Goal: Information Seeking & Learning: Learn about a topic

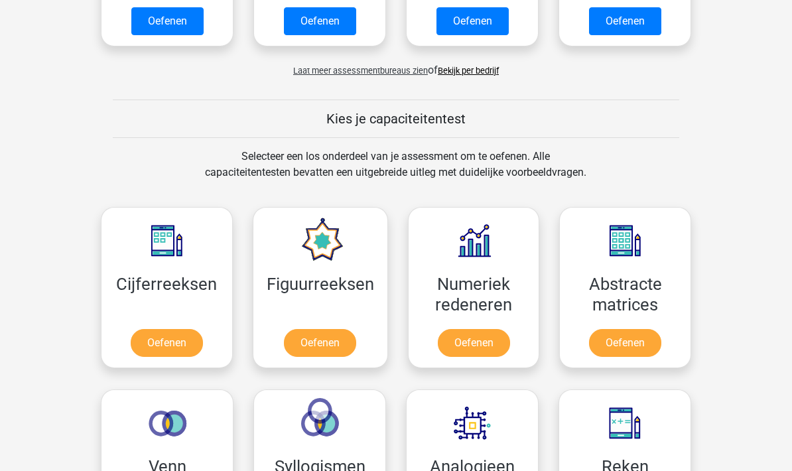
scroll to position [419, 0]
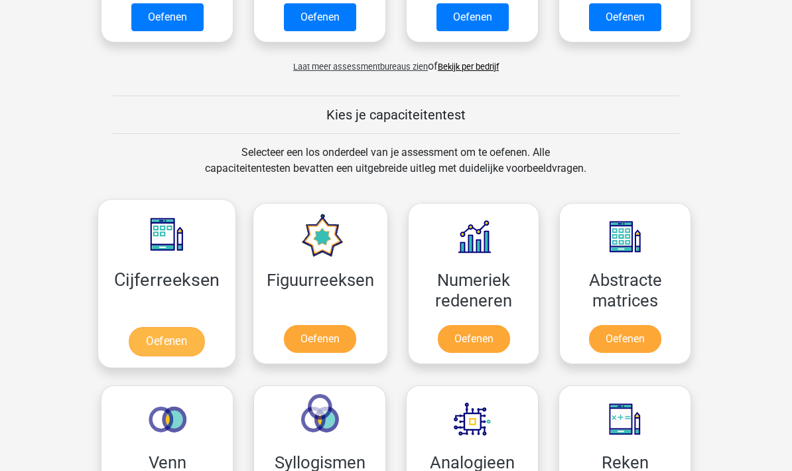
click at [161, 347] on link "Oefenen" at bounding box center [167, 341] width 76 height 29
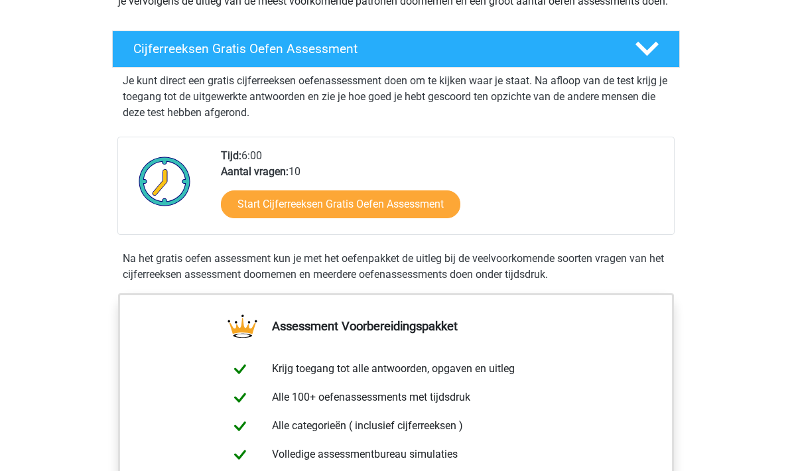
scroll to position [204, 0]
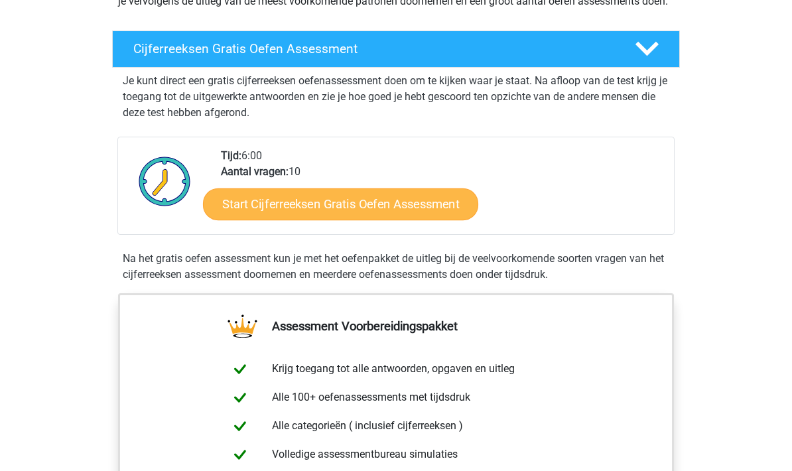
click at [434, 218] on link "Start Cijferreeksen Gratis Oefen Assessment" at bounding box center [340, 204] width 275 height 32
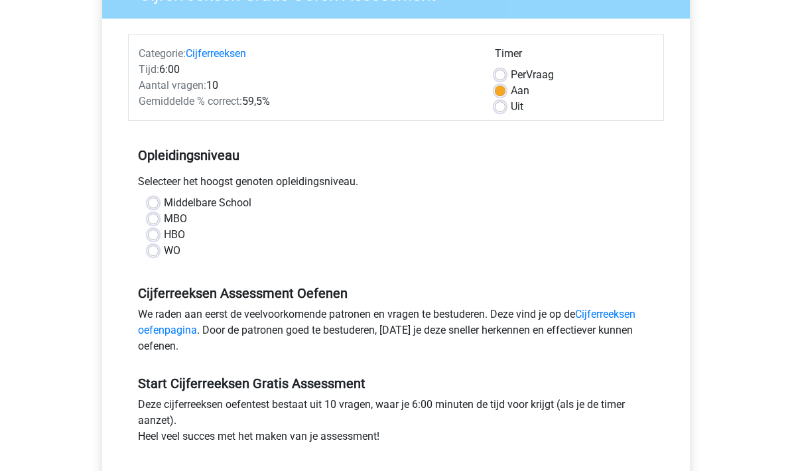
scroll to position [125, 0]
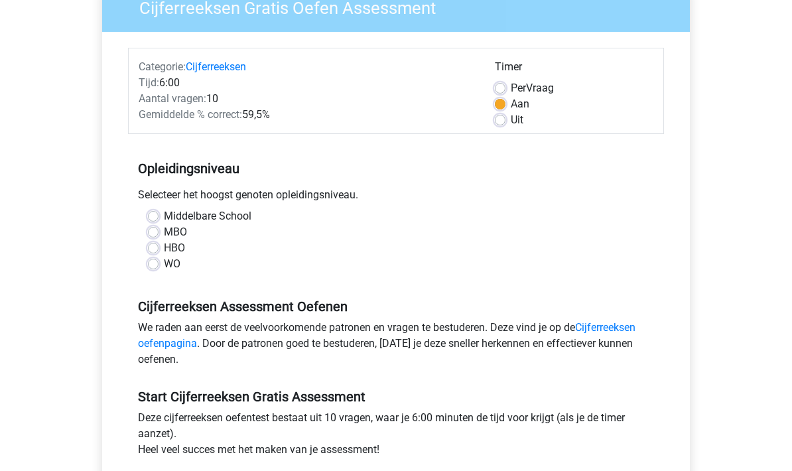
click at [164, 230] on label "MBO" at bounding box center [175, 232] width 23 height 16
click at [156, 230] on input "MBO" at bounding box center [153, 230] width 11 height 13
radio input "true"
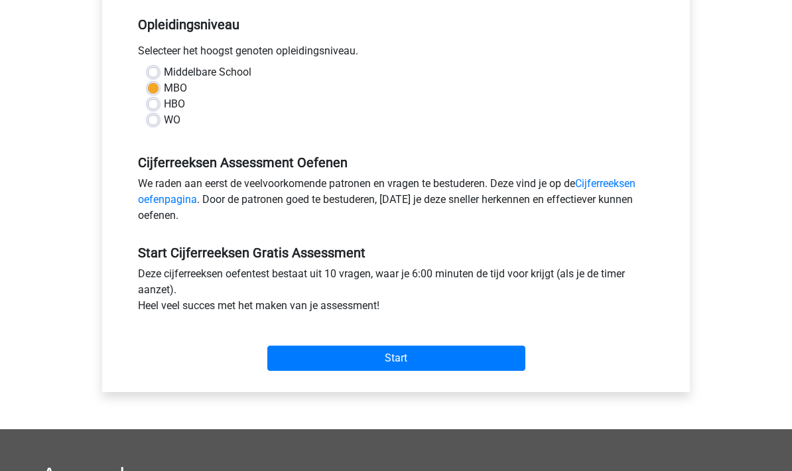
scroll to position [272, 0]
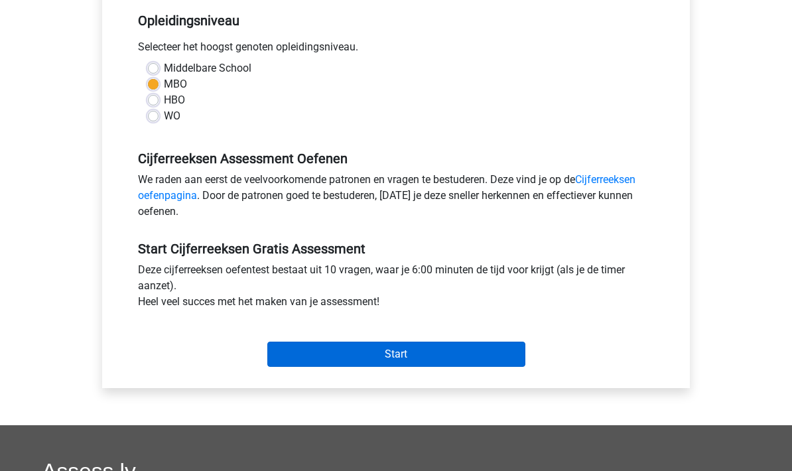
click at [474, 344] on input "Start" at bounding box center [396, 354] width 258 height 25
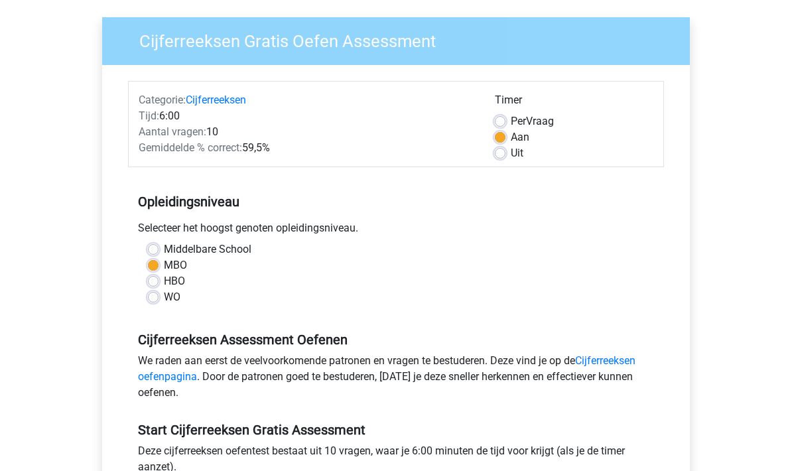
scroll to position [0, 0]
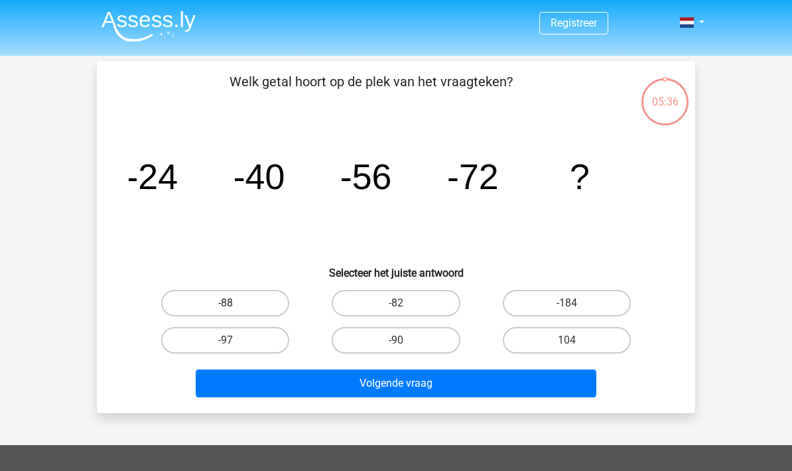
click at [245, 297] on label "-88" at bounding box center [225, 303] width 128 height 27
click at [234, 303] on input "-88" at bounding box center [229, 307] width 9 height 9
radio input "true"
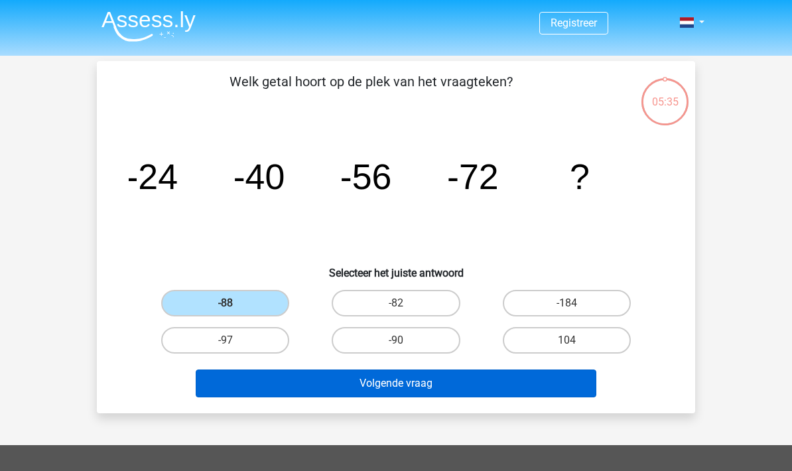
click at [316, 377] on button "Volgende vraag" at bounding box center [396, 383] width 401 height 28
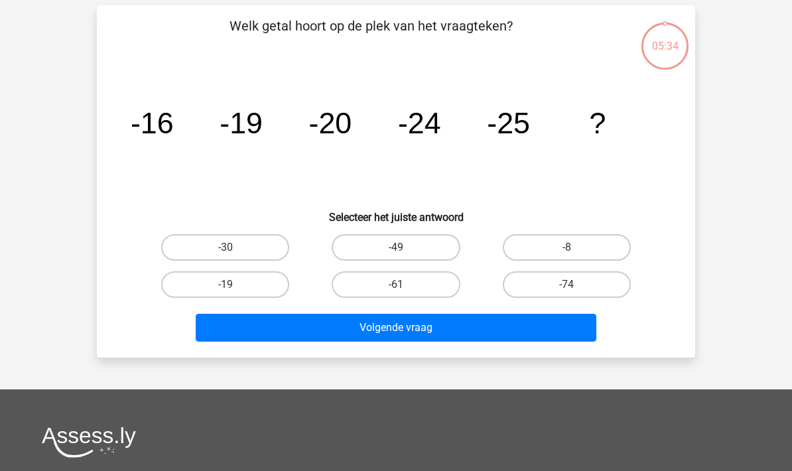
scroll to position [61, 0]
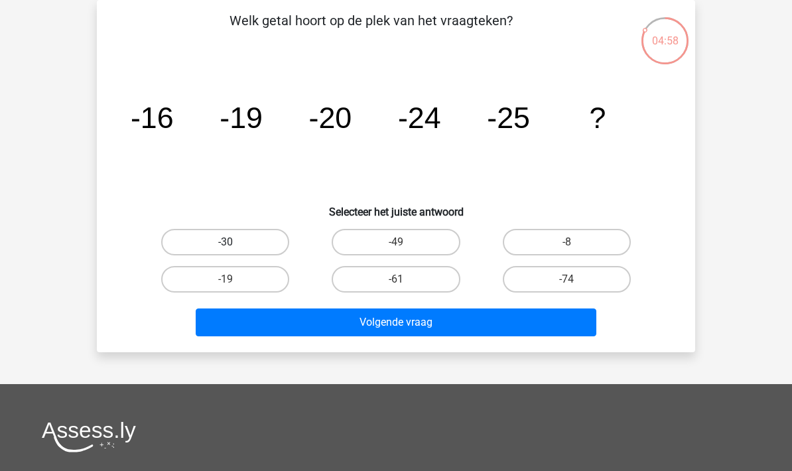
click at [256, 239] on label "-30" at bounding box center [225, 242] width 128 height 27
click at [234, 242] on input "-30" at bounding box center [229, 246] width 9 height 9
radio input "true"
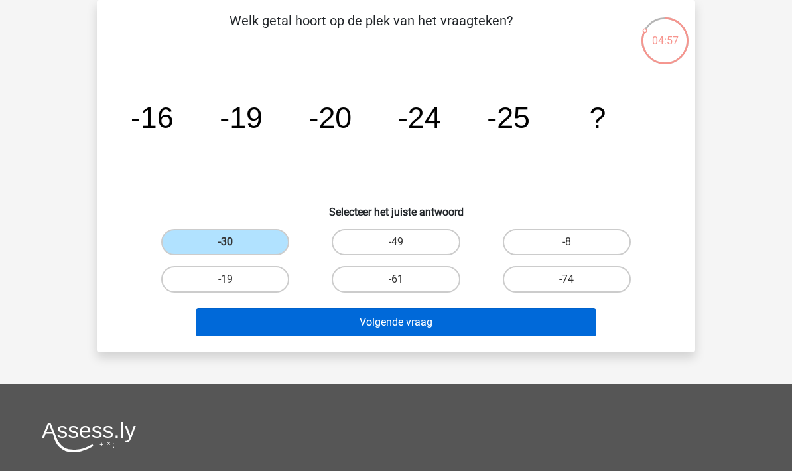
click at [312, 314] on button "Volgende vraag" at bounding box center [396, 322] width 401 height 28
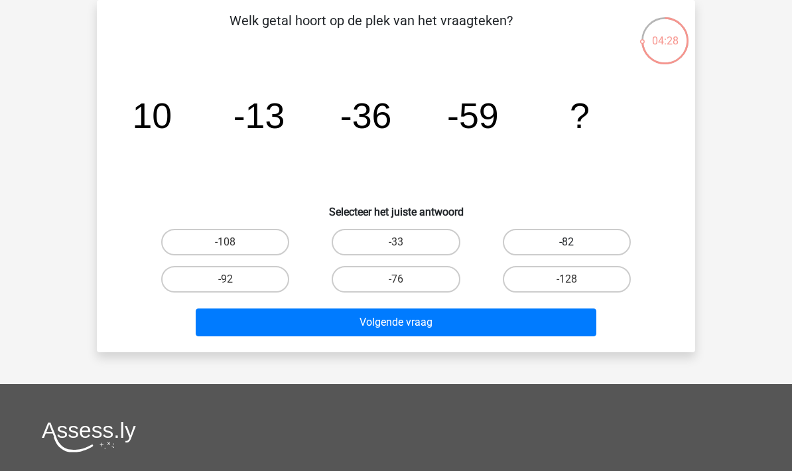
click at [548, 231] on label "-82" at bounding box center [566, 242] width 128 height 27
click at [566, 242] on input "-82" at bounding box center [570, 246] width 9 height 9
radio input "true"
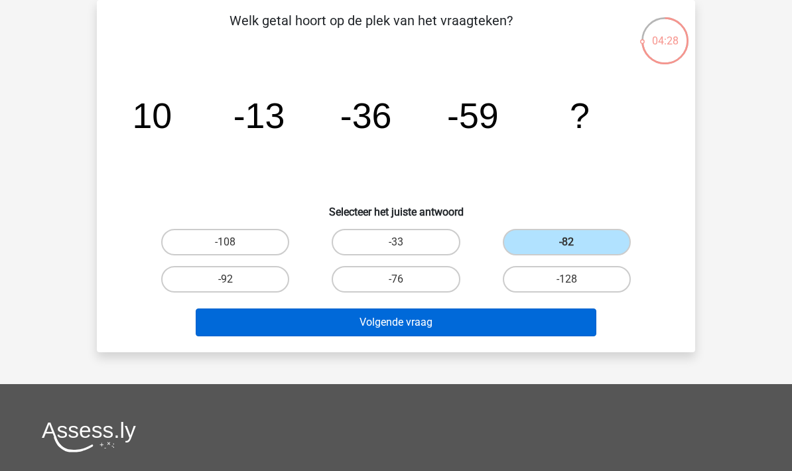
click at [419, 320] on button "Volgende vraag" at bounding box center [396, 322] width 401 height 28
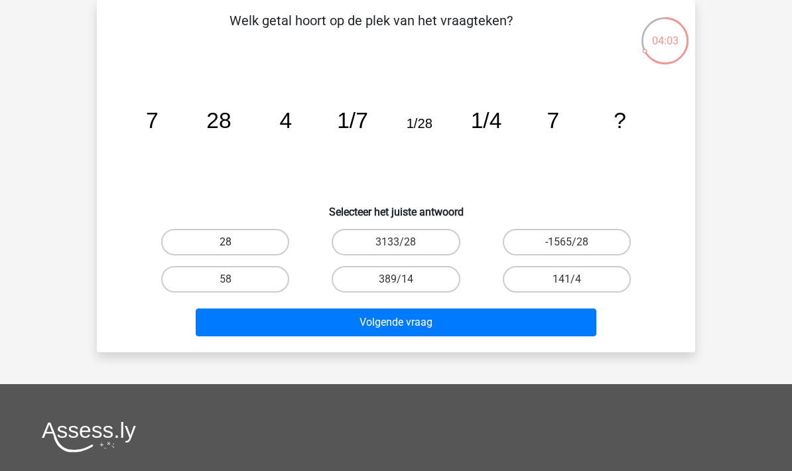
click at [241, 237] on label "28" at bounding box center [225, 242] width 128 height 27
click at [234, 242] on input "28" at bounding box center [229, 246] width 9 height 9
radio input "true"
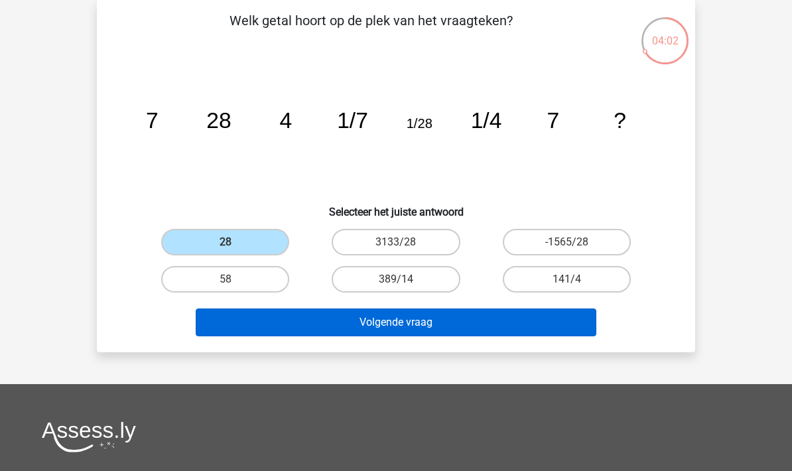
click at [323, 314] on button "Volgende vraag" at bounding box center [396, 322] width 401 height 28
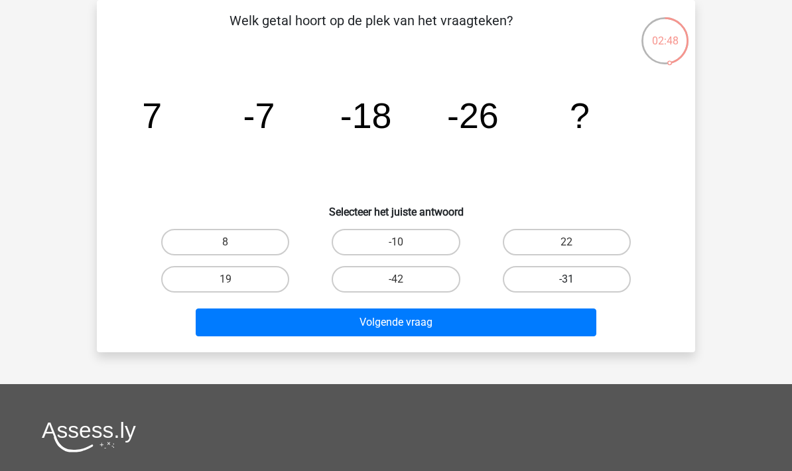
click at [519, 276] on label "-31" at bounding box center [566, 279] width 128 height 27
click at [566, 279] on input "-31" at bounding box center [570, 283] width 9 height 9
radio input "true"
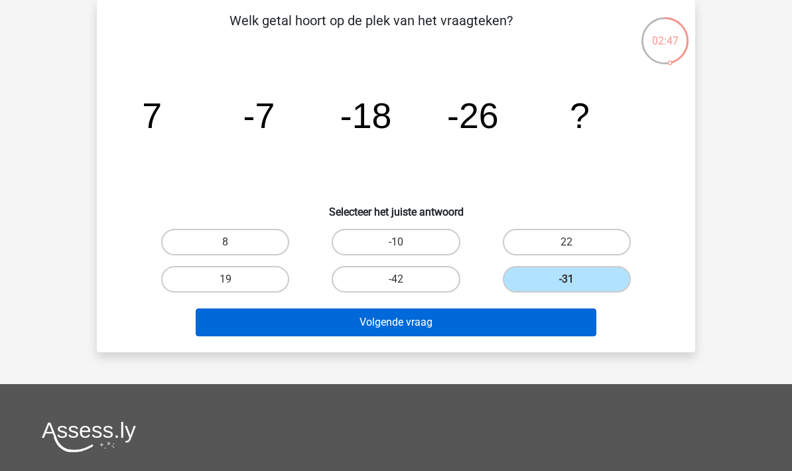
click at [451, 325] on button "Volgende vraag" at bounding box center [396, 322] width 401 height 28
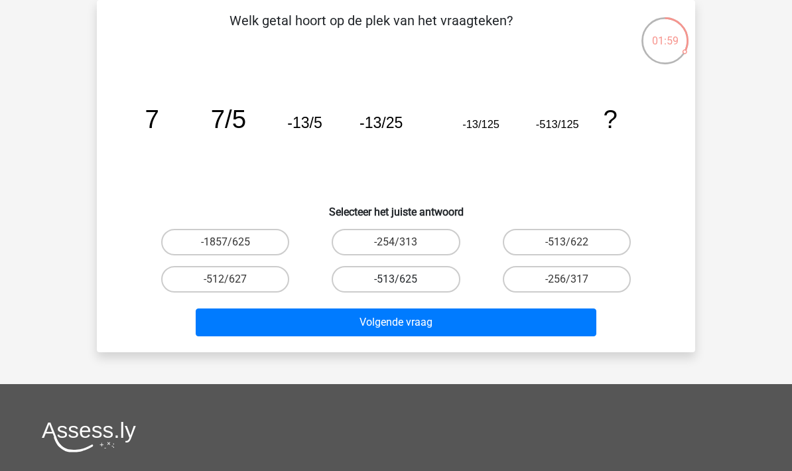
click at [420, 277] on label "-513/625" at bounding box center [395, 279] width 128 height 27
click at [404, 279] on input "-513/625" at bounding box center [400, 283] width 9 height 9
radio input "true"
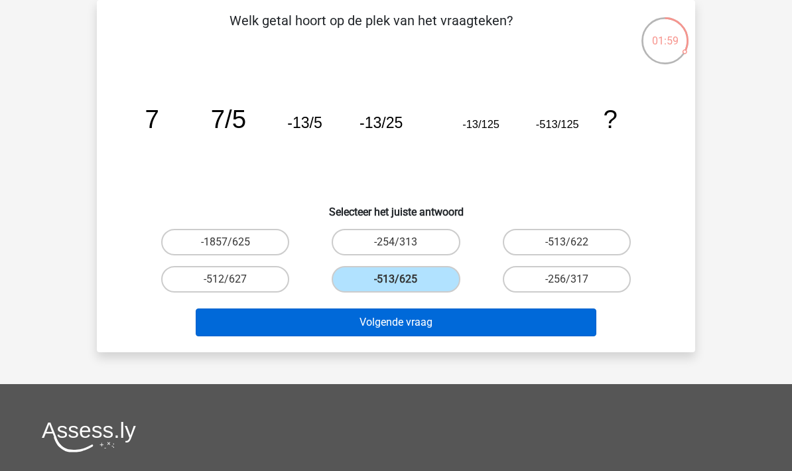
click at [409, 325] on button "Volgende vraag" at bounding box center [396, 322] width 401 height 28
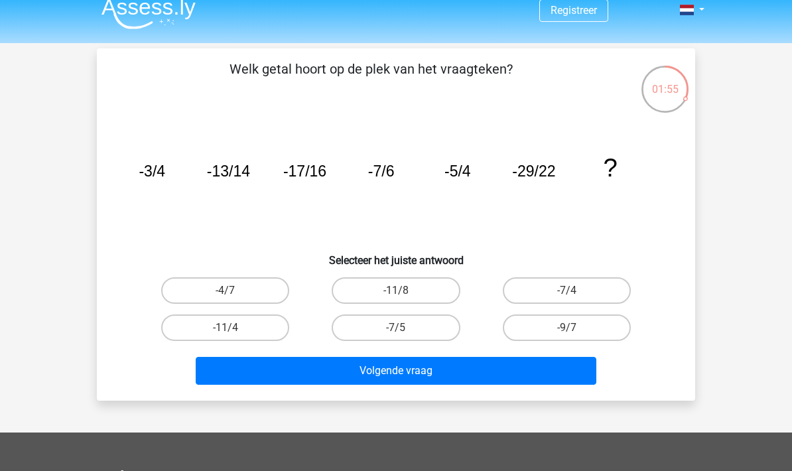
scroll to position [13, 0]
click at [381, 332] on label "-7/5" at bounding box center [395, 327] width 128 height 27
click at [396, 332] on input "-7/5" at bounding box center [400, 331] width 9 height 9
radio input "true"
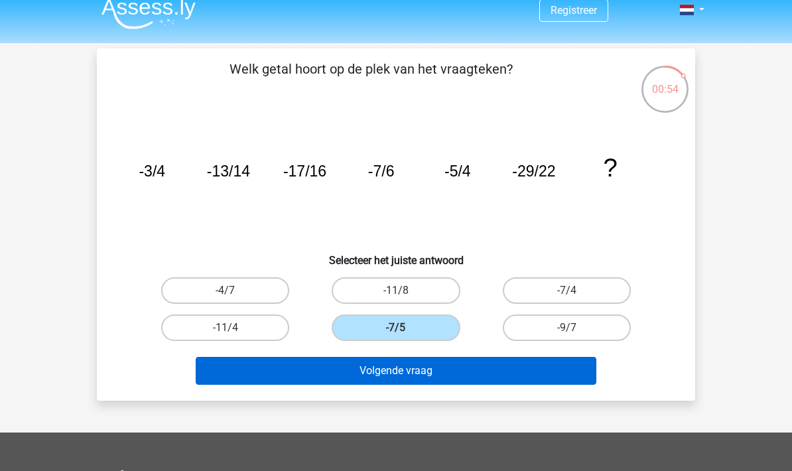
click at [382, 375] on button "Volgende vraag" at bounding box center [396, 371] width 401 height 28
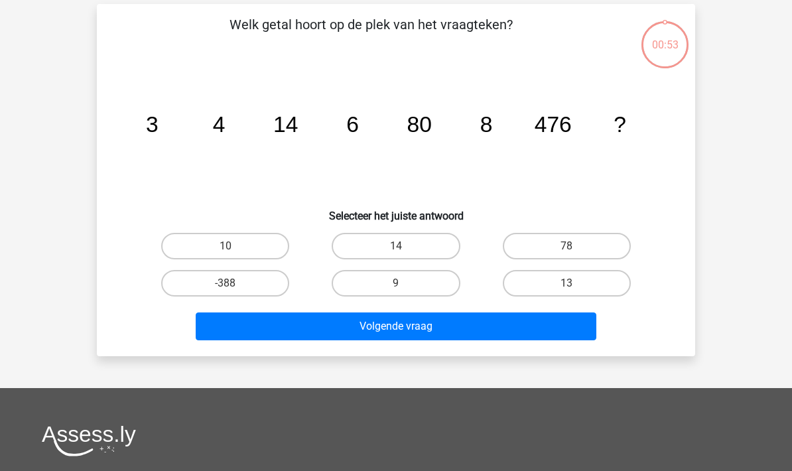
scroll to position [61, 0]
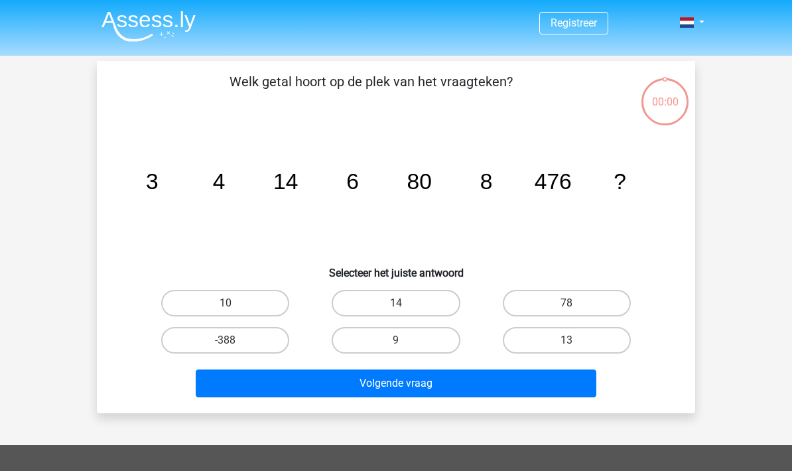
scroll to position [114, 0]
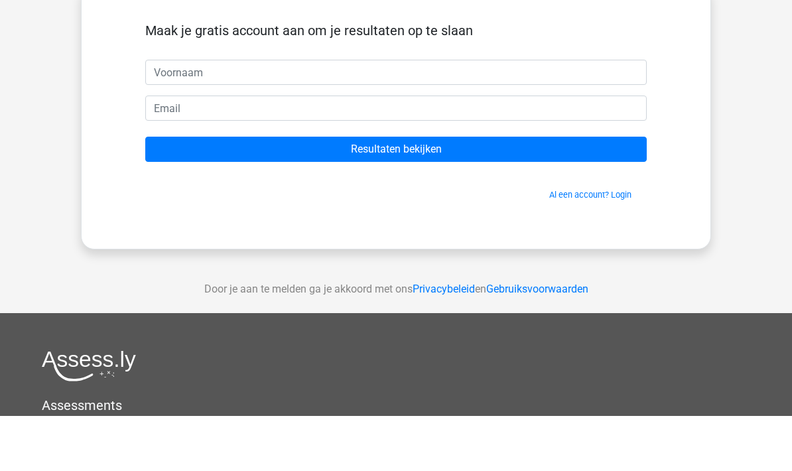
scroll to position [51, 0]
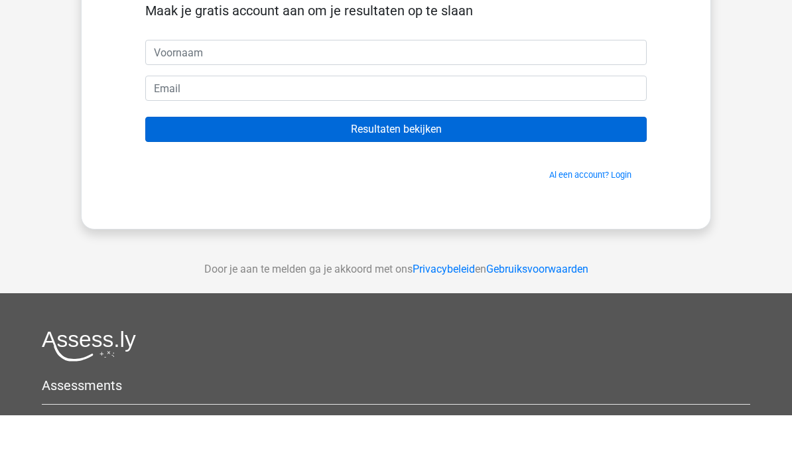
click at [475, 172] on input "Resultaten bekijken" at bounding box center [395, 184] width 501 height 25
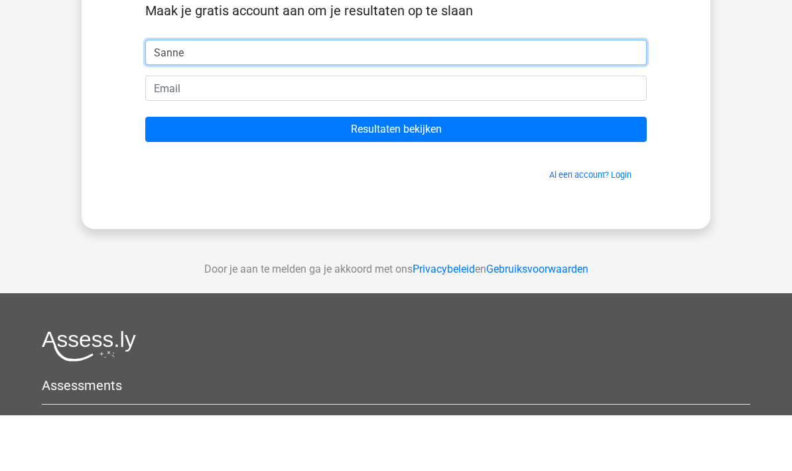
type input "Sanne"
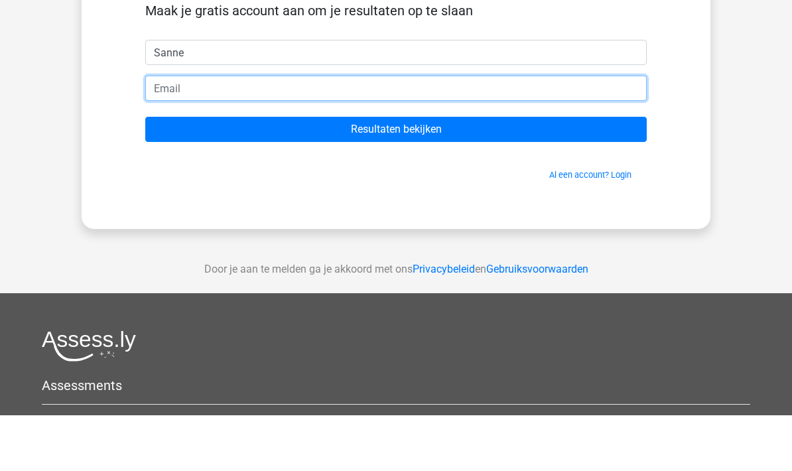
click at [184, 131] on input "email" at bounding box center [395, 143] width 501 height 25
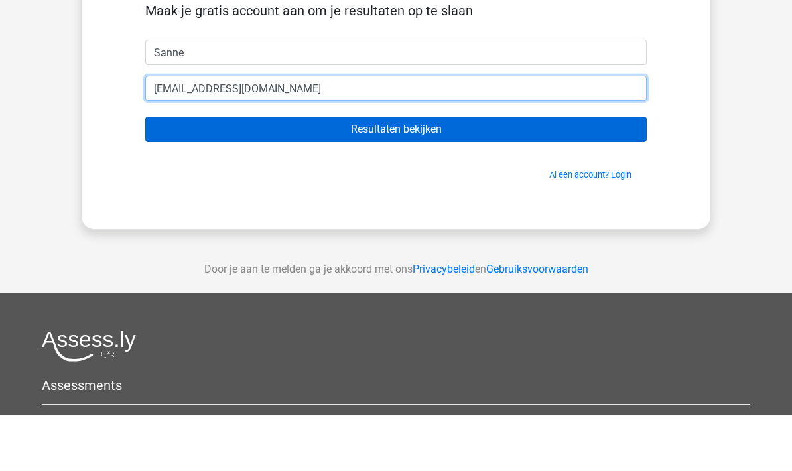
type input "[EMAIL_ADDRESS][DOMAIN_NAME]"
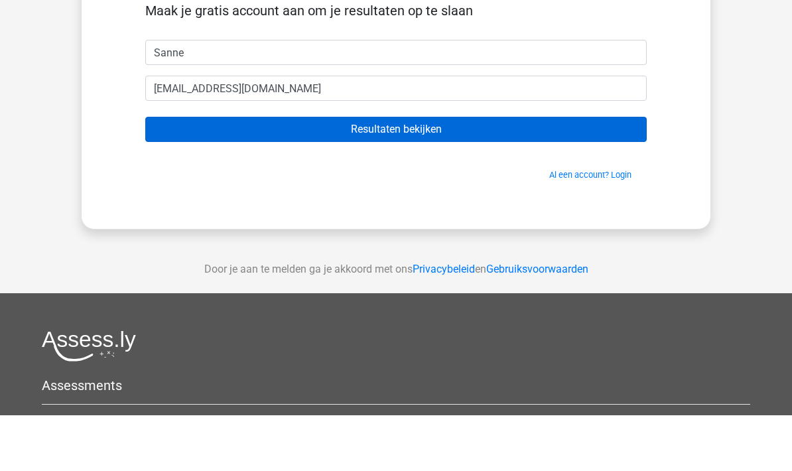
click at [489, 172] on input "Resultaten bekijken" at bounding box center [395, 184] width 501 height 25
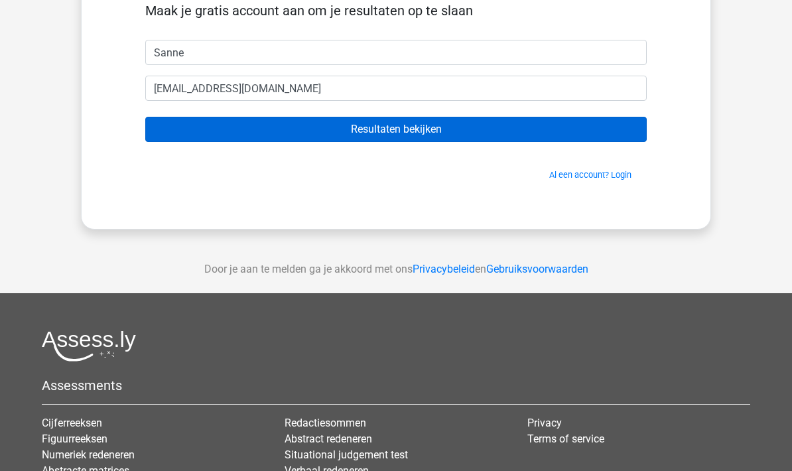
scroll to position [0, 0]
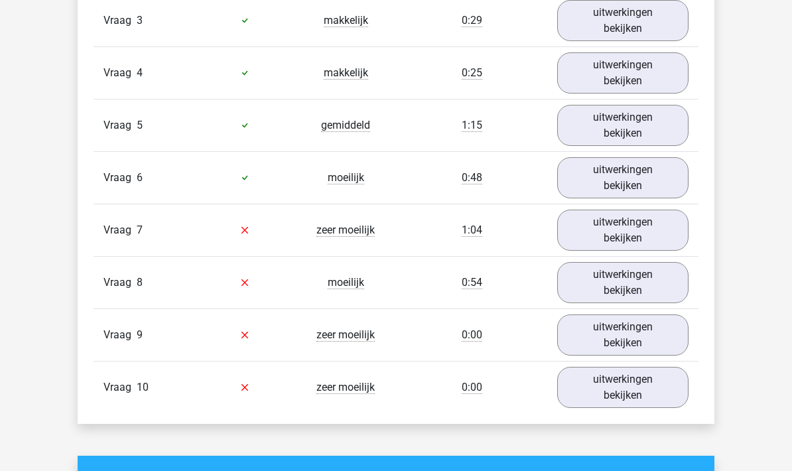
scroll to position [1247, 0]
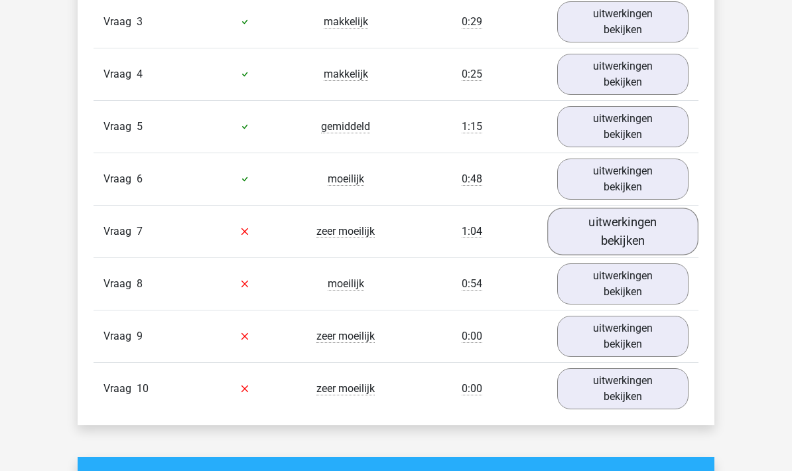
click at [660, 231] on link "uitwerkingen bekijken" at bounding box center [622, 230] width 151 height 47
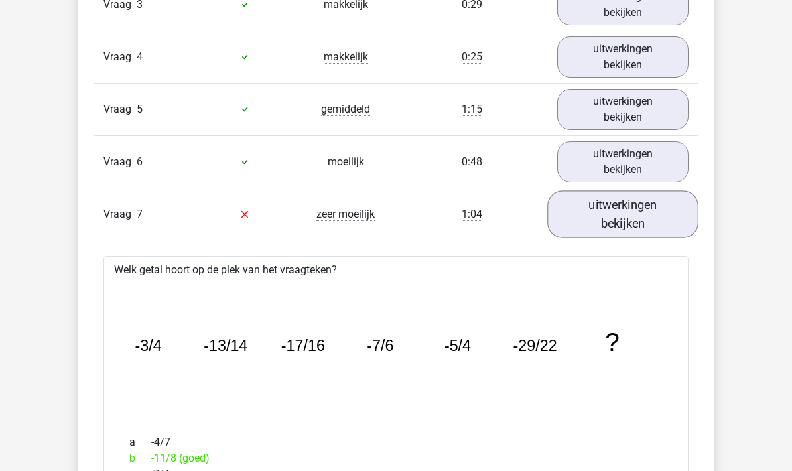
scroll to position [1260, 0]
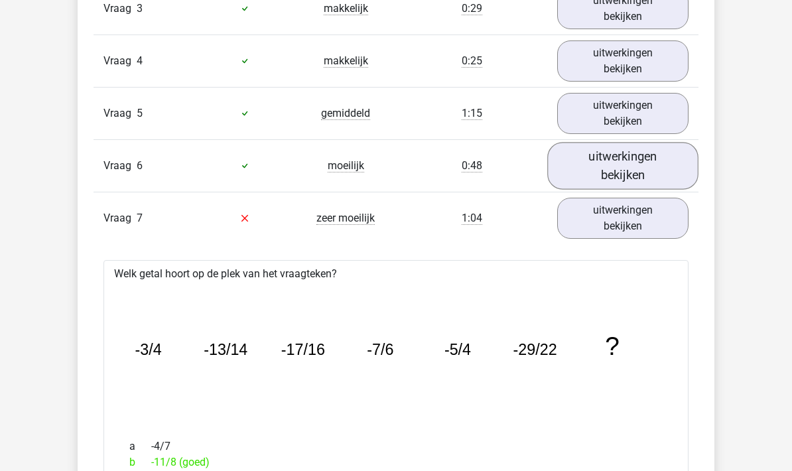
click at [661, 161] on link "uitwerkingen bekijken" at bounding box center [622, 165] width 151 height 47
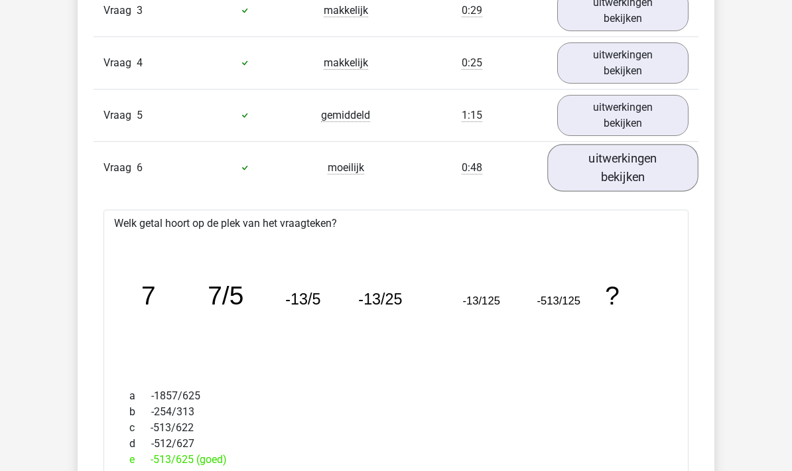
scroll to position [1233, 0]
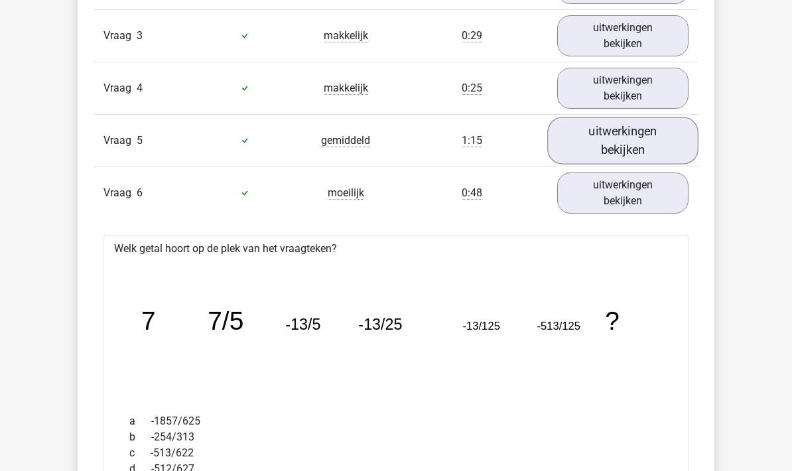
click at [648, 136] on link "uitwerkingen bekijken" at bounding box center [622, 140] width 151 height 47
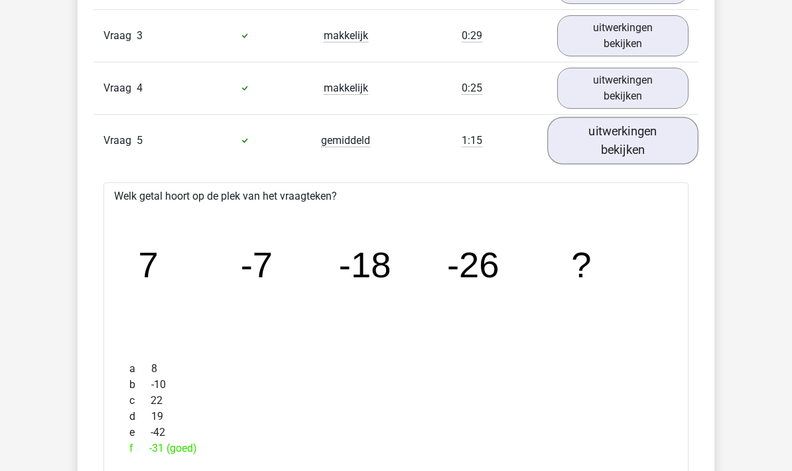
scroll to position [1214, 0]
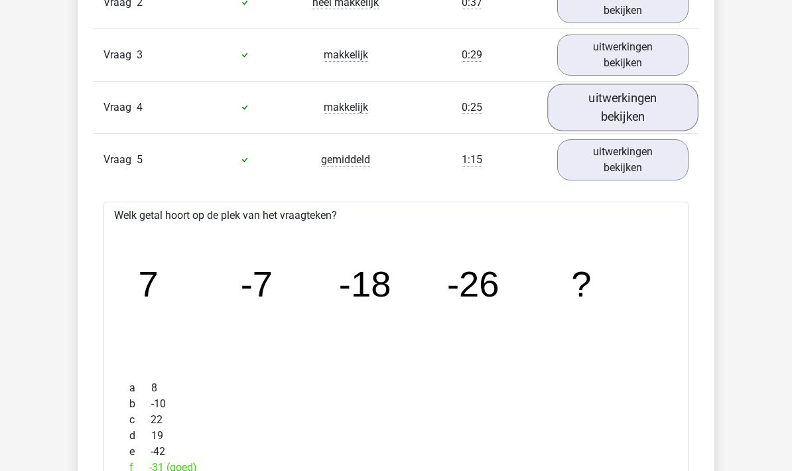
click at [627, 109] on link "uitwerkingen bekijken" at bounding box center [622, 107] width 151 height 47
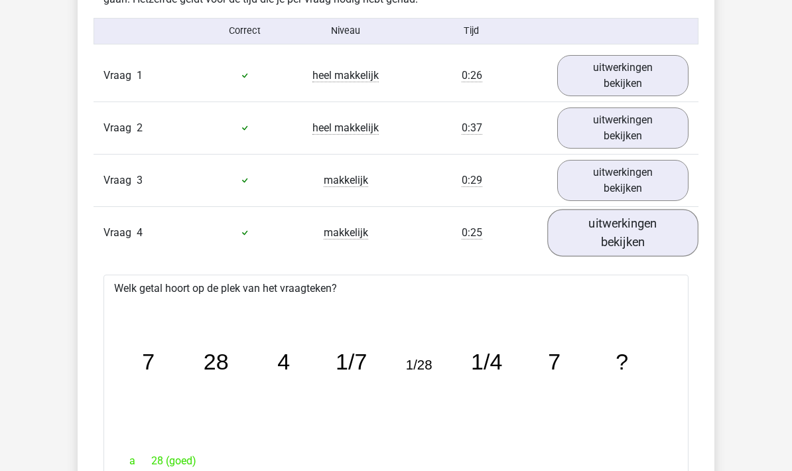
scroll to position [1087, 0]
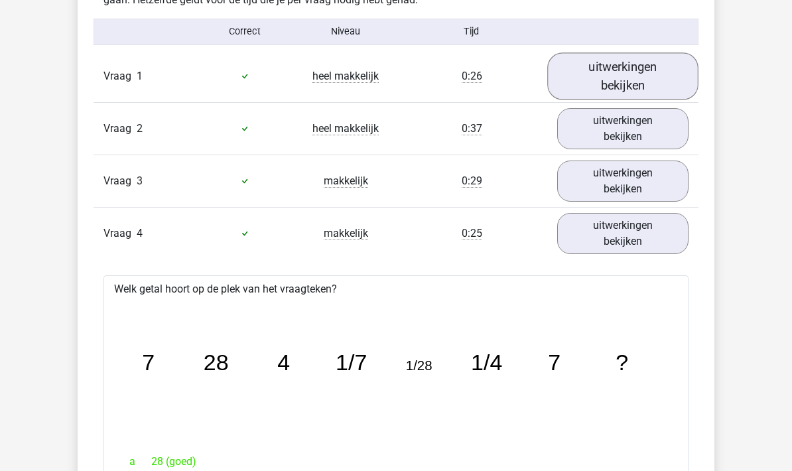
click at [643, 72] on link "uitwerkingen bekijken" at bounding box center [622, 76] width 151 height 47
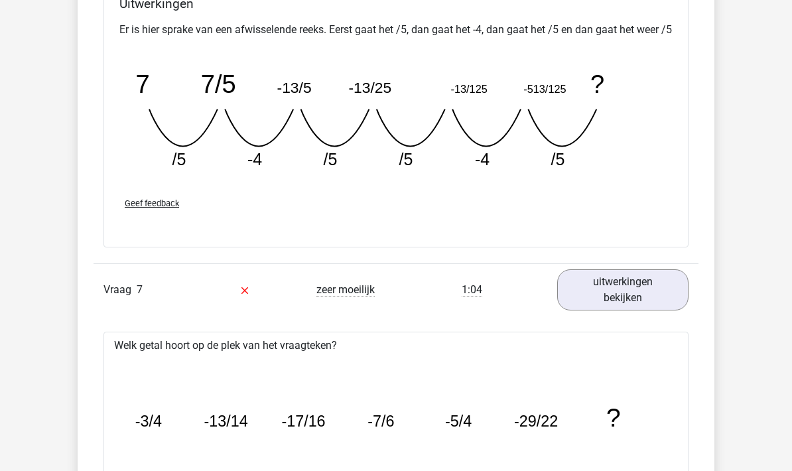
scroll to position [3810, 0]
click at [630, 304] on link "uitwerkingen bekijken" at bounding box center [622, 289] width 151 height 47
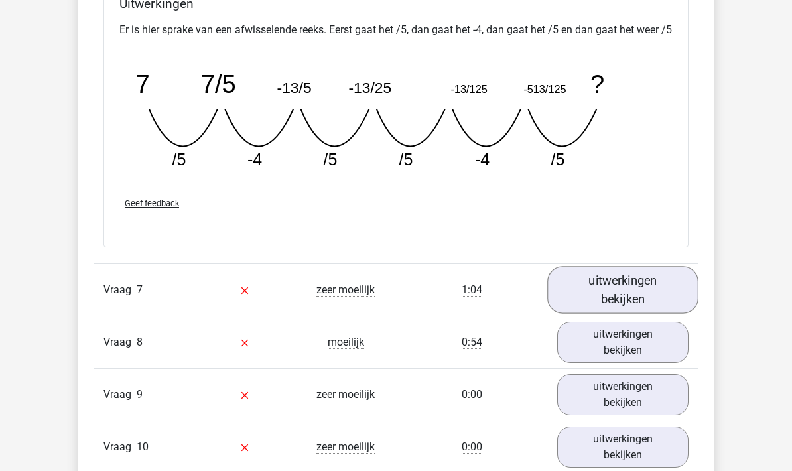
click at [639, 293] on link "uitwerkingen bekijken" at bounding box center [622, 289] width 151 height 47
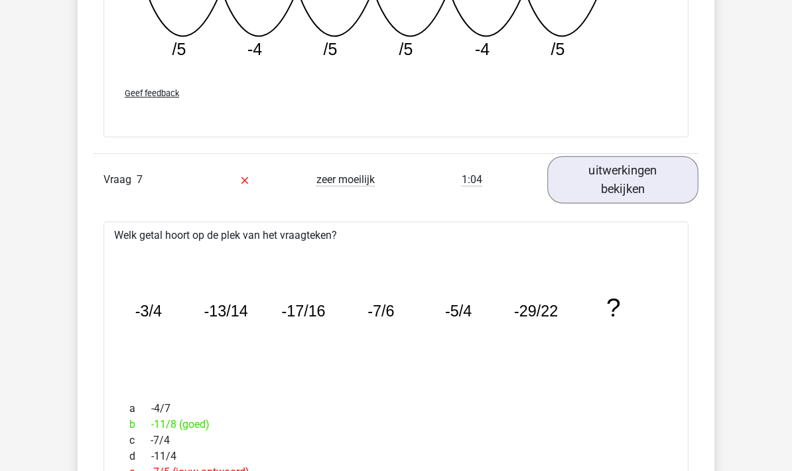
click at [664, 190] on link "uitwerkingen bekijken" at bounding box center [622, 180] width 151 height 47
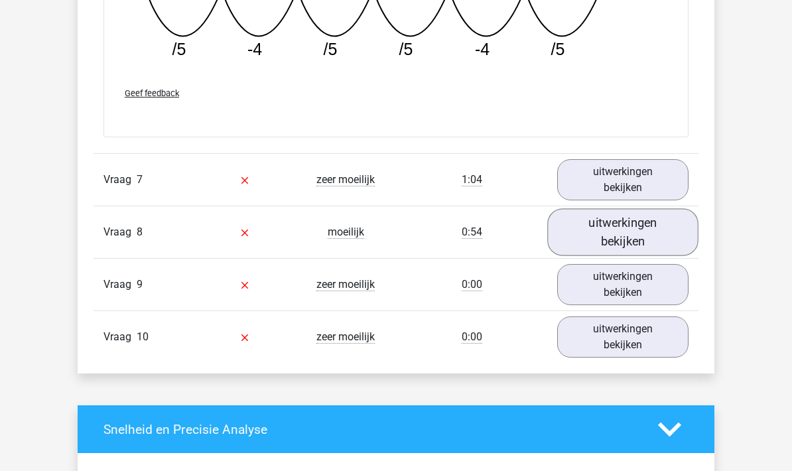
click at [652, 244] on link "uitwerkingen bekijken" at bounding box center [622, 232] width 151 height 47
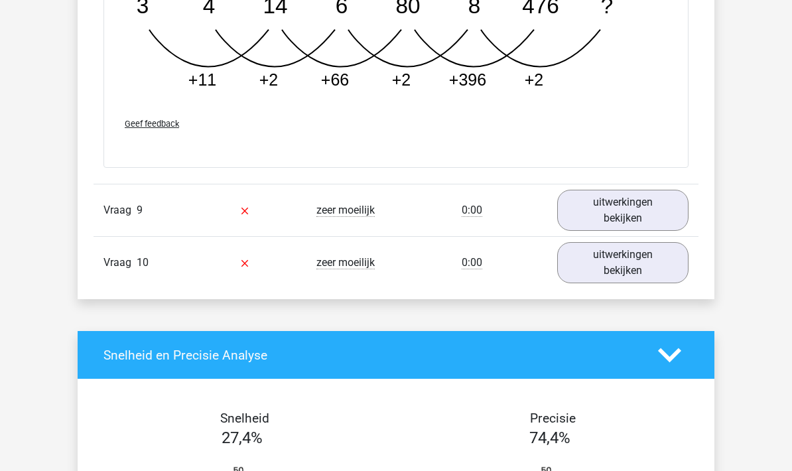
scroll to position [4642, 0]
click at [646, 219] on link "uitwerkingen bekijken" at bounding box center [622, 210] width 151 height 47
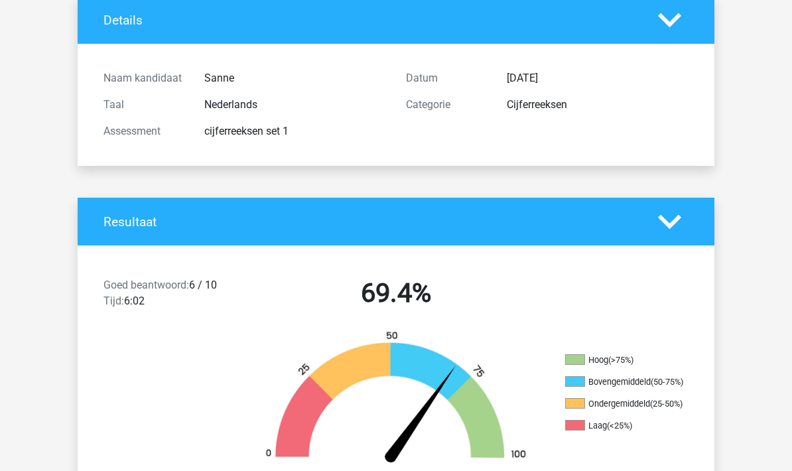
scroll to position [0, 0]
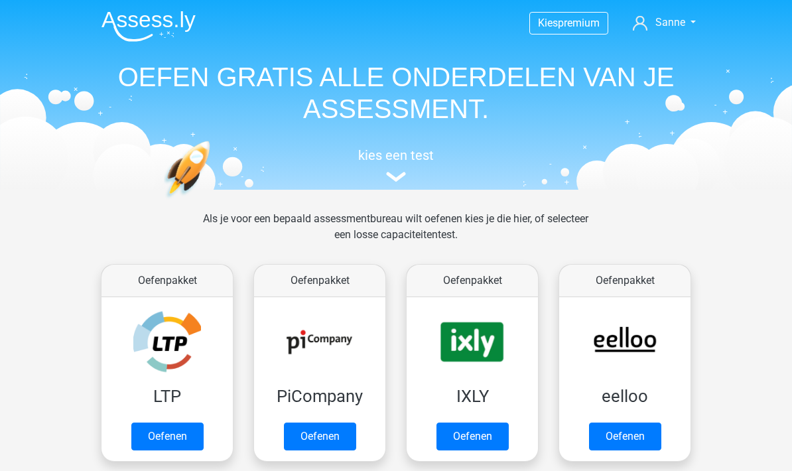
scroll to position [472, 0]
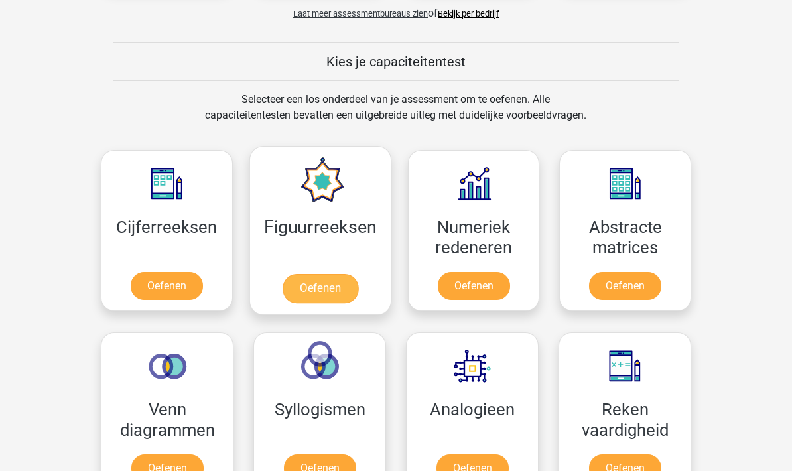
click at [337, 288] on link "Oefenen" at bounding box center [320, 288] width 76 height 29
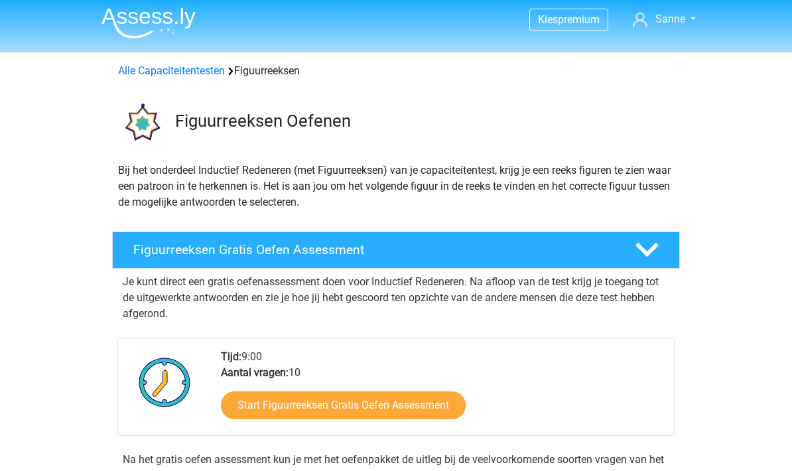
scroll to position [3, 0]
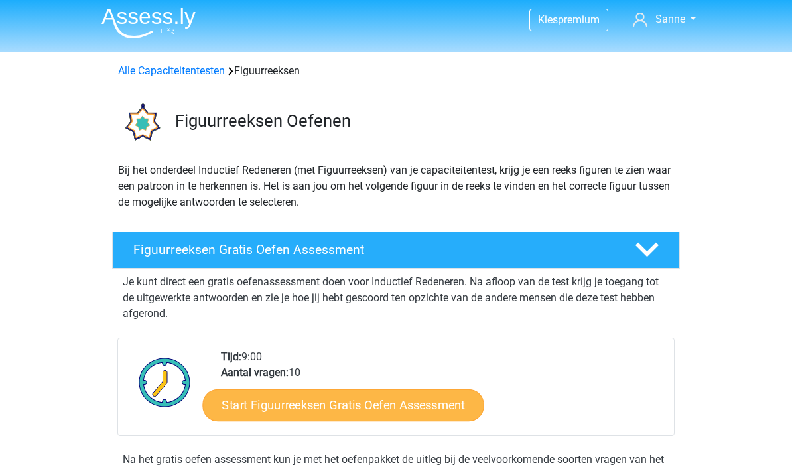
click at [432, 398] on link "Start Figuurreeksen Gratis Oefen Assessment" at bounding box center [343, 404] width 281 height 32
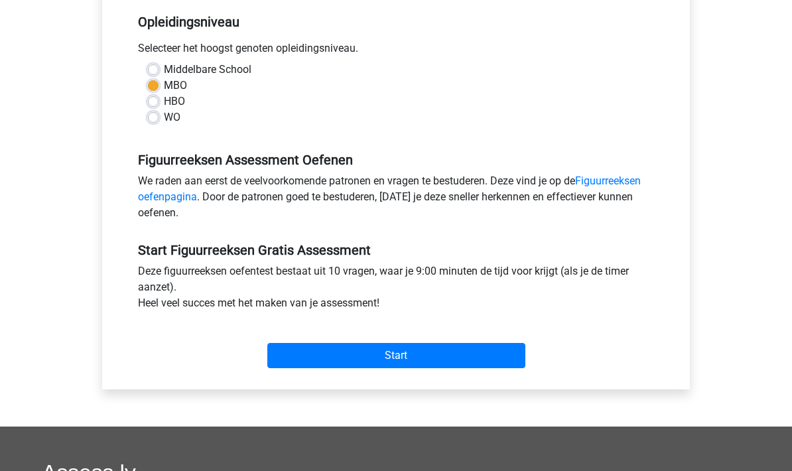
scroll to position [271, 0]
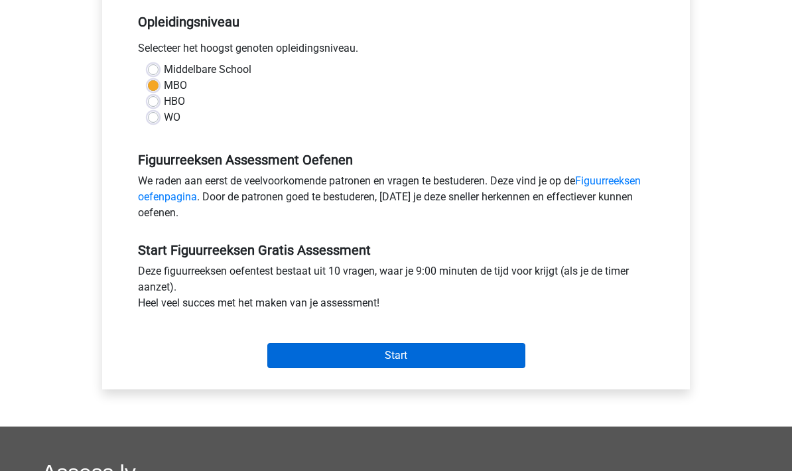
click at [495, 346] on input "Start" at bounding box center [396, 355] width 258 height 25
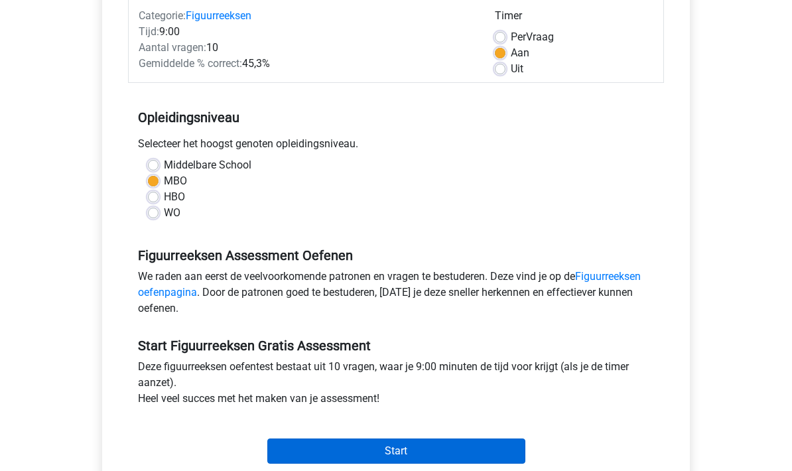
scroll to position [176, 0]
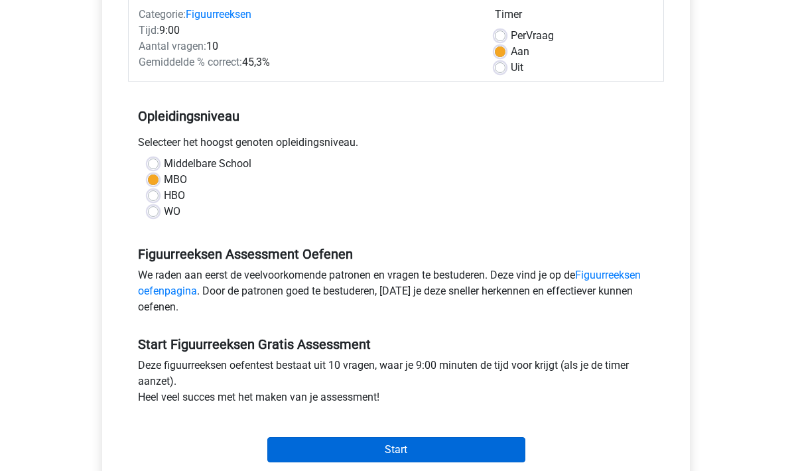
click at [486, 449] on input "Start" at bounding box center [396, 450] width 258 height 25
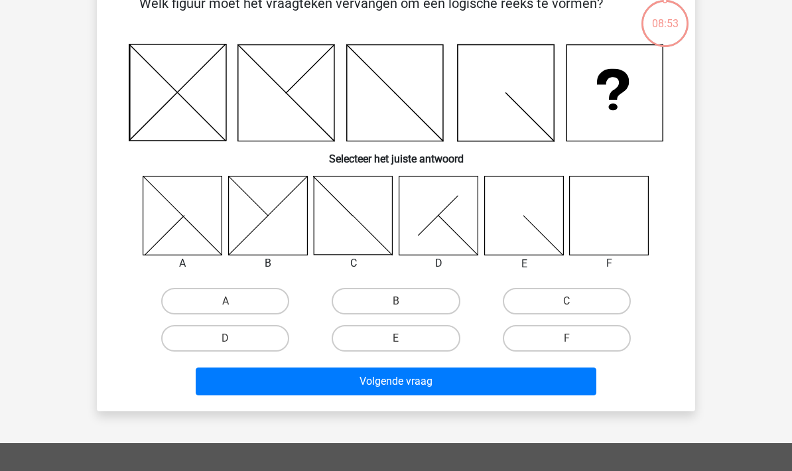
scroll to position [78, 0]
click at [577, 341] on label "F" at bounding box center [566, 338] width 128 height 27
click at [575, 341] on input "F" at bounding box center [570, 342] width 9 height 9
radio input "true"
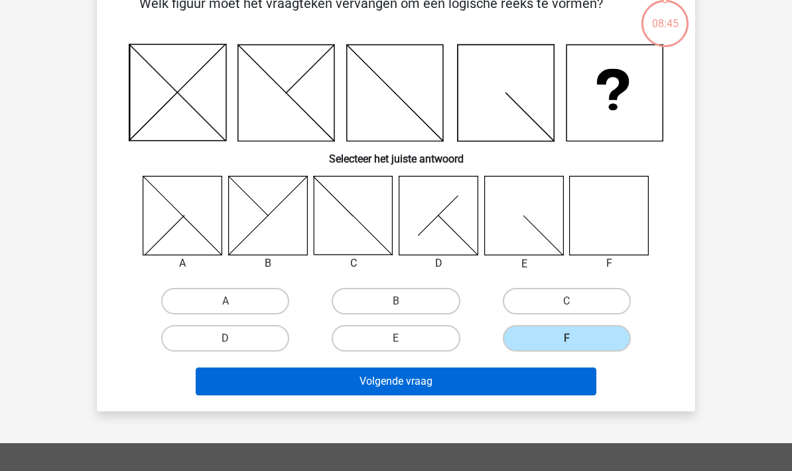
click at [558, 374] on button "Volgende vraag" at bounding box center [396, 381] width 401 height 28
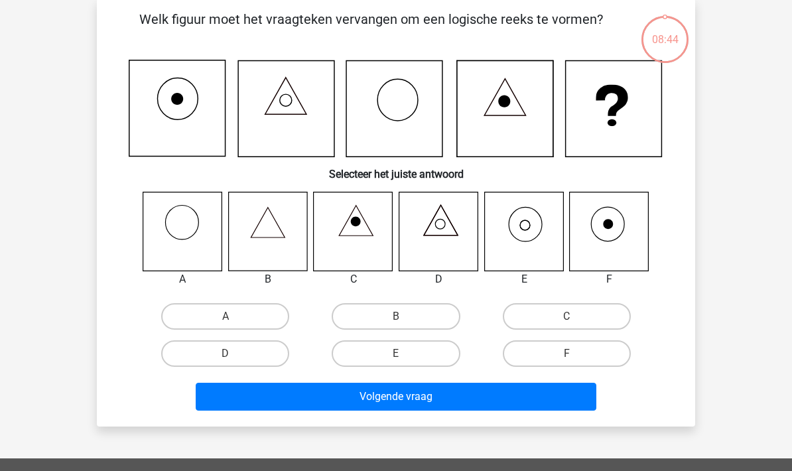
scroll to position [61, 0]
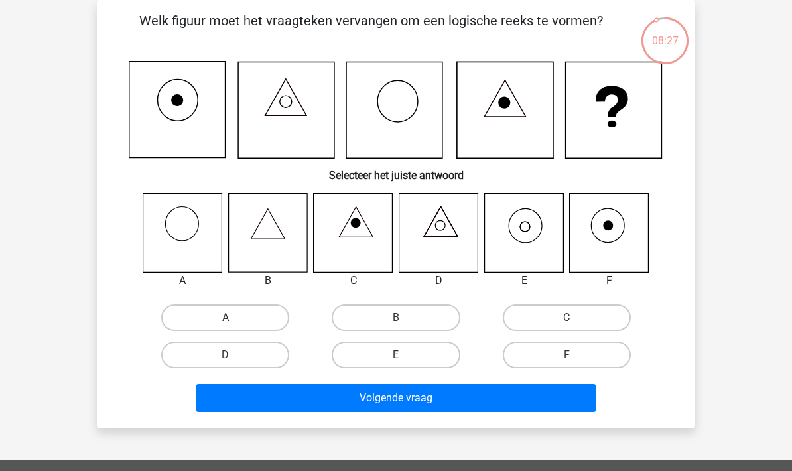
click at [539, 224] on icon at bounding box center [523, 232] width 79 height 79
click at [425, 352] on label "E" at bounding box center [395, 354] width 128 height 27
click at [404, 355] on input "E" at bounding box center [400, 359] width 9 height 9
radio input "true"
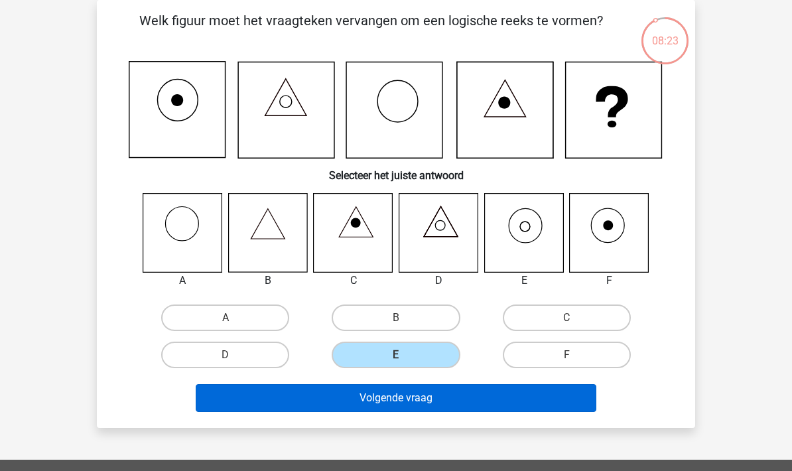
click at [442, 393] on button "Volgende vraag" at bounding box center [396, 398] width 401 height 28
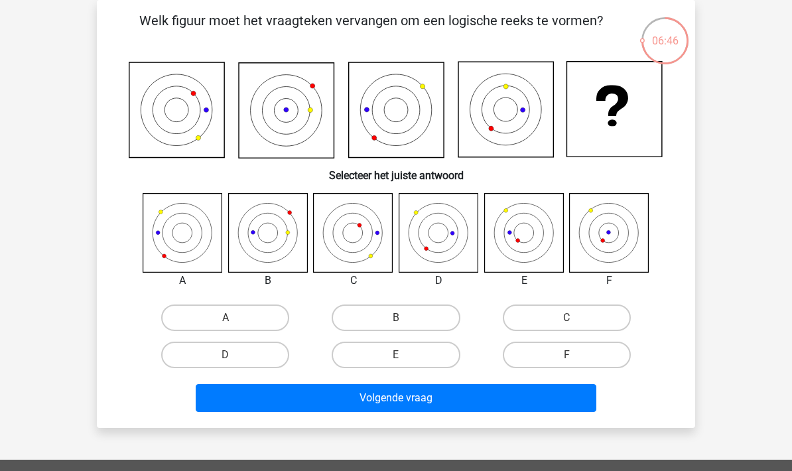
click at [598, 236] on icon at bounding box center [608, 232] width 79 height 79
click at [565, 351] on label "F" at bounding box center [566, 354] width 128 height 27
click at [566, 355] on input "F" at bounding box center [570, 359] width 9 height 9
radio input "true"
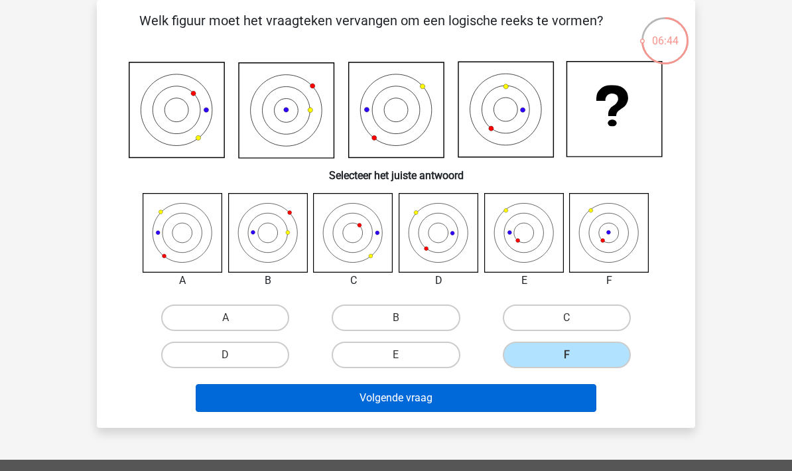
click at [537, 395] on button "Volgende vraag" at bounding box center [396, 398] width 401 height 28
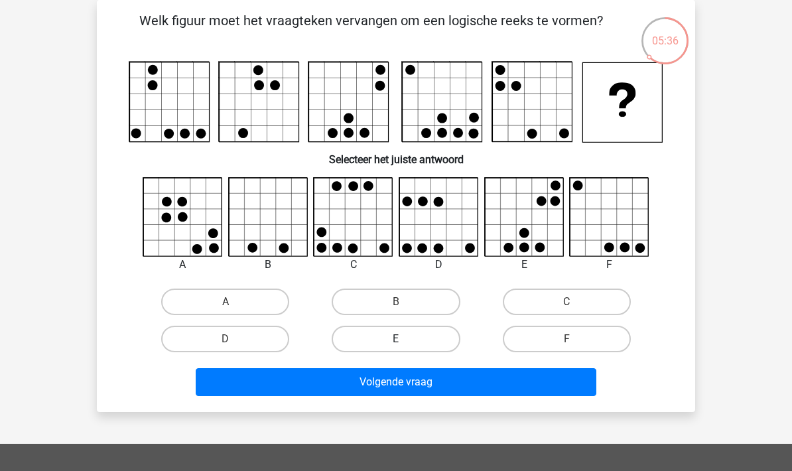
click at [406, 335] on label "E" at bounding box center [395, 338] width 128 height 27
click at [404, 339] on input "E" at bounding box center [400, 343] width 9 height 9
radio input "true"
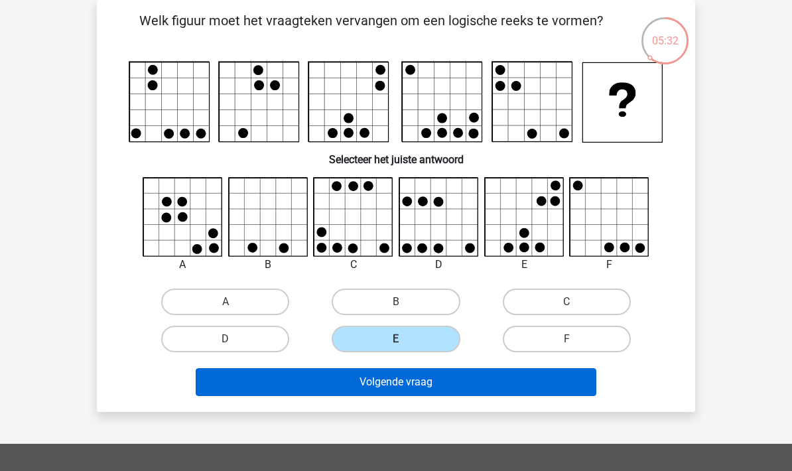
click at [495, 379] on button "Volgende vraag" at bounding box center [396, 382] width 401 height 28
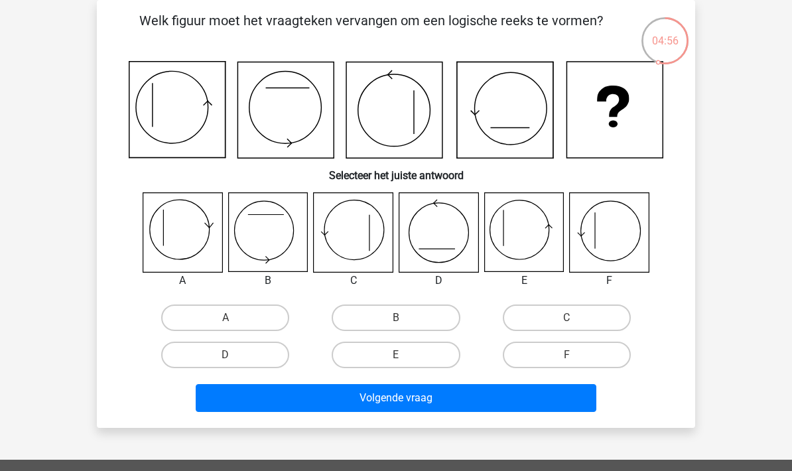
click at [522, 235] on icon at bounding box center [523, 232] width 79 height 79
click at [411, 356] on label "E" at bounding box center [395, 354] width 128 height 27
click at [404, 356] on input "E" at bounding box center [400, 359] width 9 height 9
radio input "true"
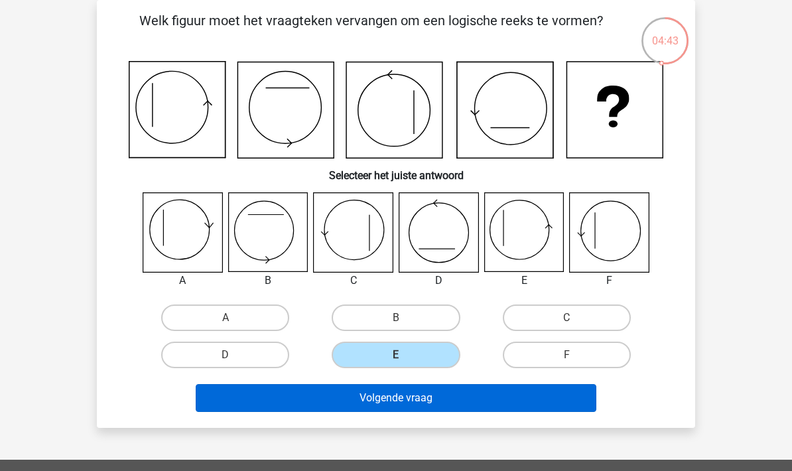
click at [394, 395] on button "Volgende vraag" at bounding box center [396, 398] width 401 height 28
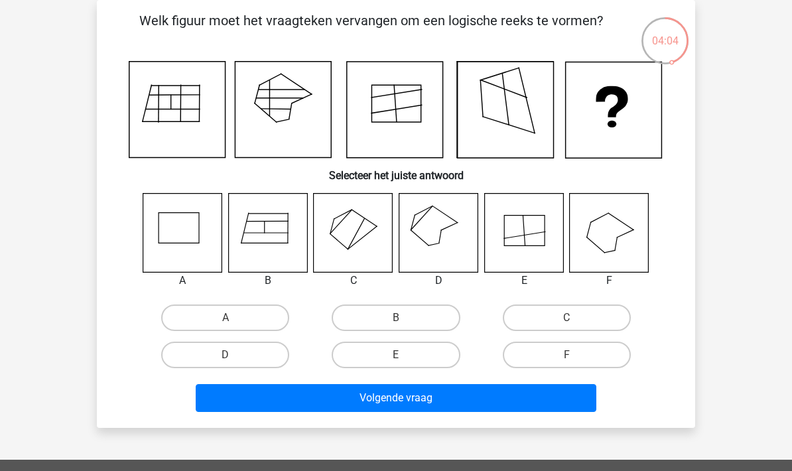
click at [438, 237] on icon at bounding box center [438, 232] width 79 height 79
click at [246, 341] on label "D" at bounding box center [225, 354] width 128 height 27
click at [234, 355] on input "D" at bounding box center [229, 359] width 9 height 9
radio input "true"
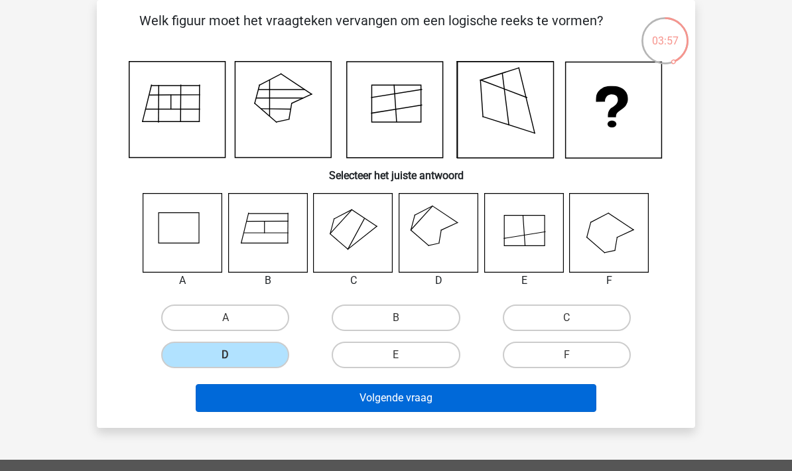
click at [498, 392] on button "Volgende vraag" at bounding box center [396, 398] width 401 height 28
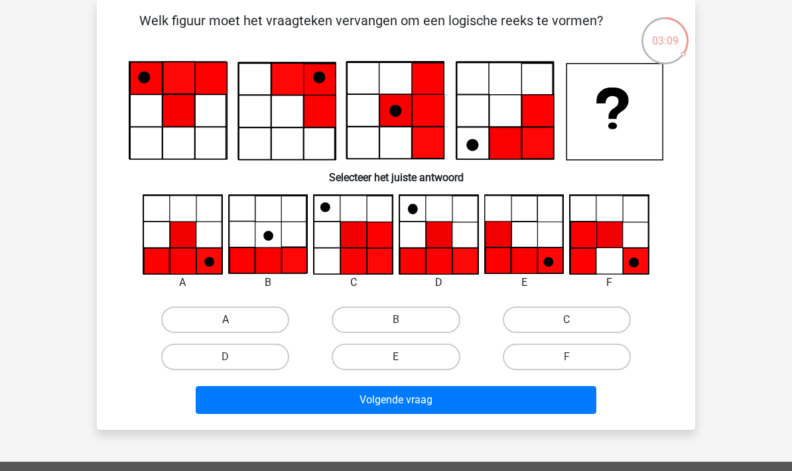
click at [236, 318] on label "A" at bounding box center [225, 319] width 128 height 27
click at [234, 320] on input "A" at bounding box center [229, 324] width 9 height 9
radio input "true"
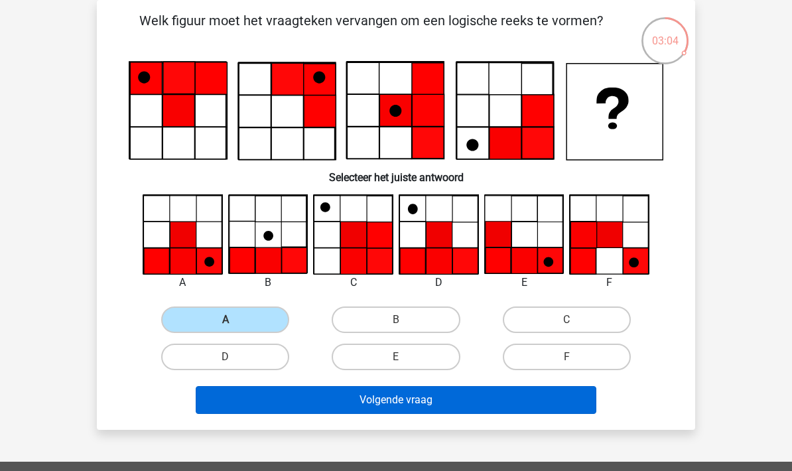
click at [412, 399] on button "Volgende vraag" at bounding box center [396, 400] width 401 height 28
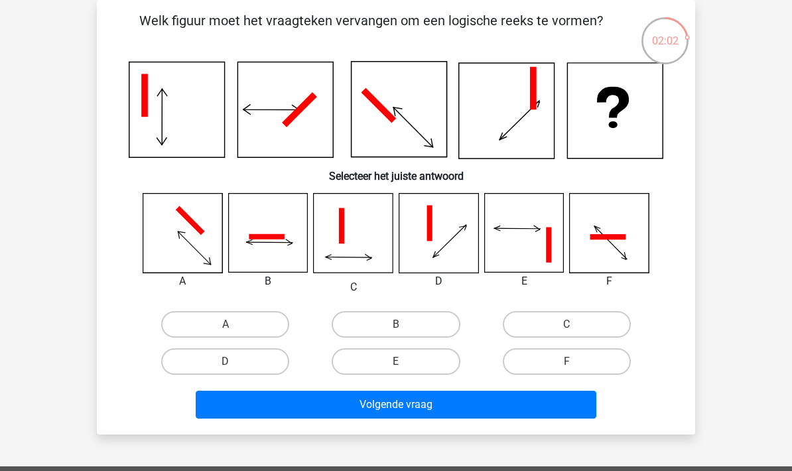
click at [519, 239] on icon at bounding box center [523, 233] width 79 height 79
click at [582, 311] on label "C" at bounding box center [566, 324] width 128 height 27
click at [575, 324] on input "C" at bounding box center [570, 328] width 9 height 9
radio input "true"
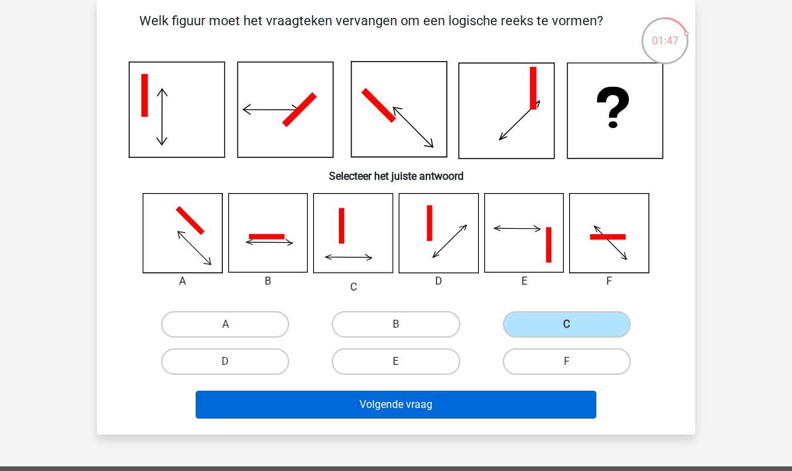
click at [491, 409] on button "Volgende vraag" at bounding box center [396, 404] width 401 height 28
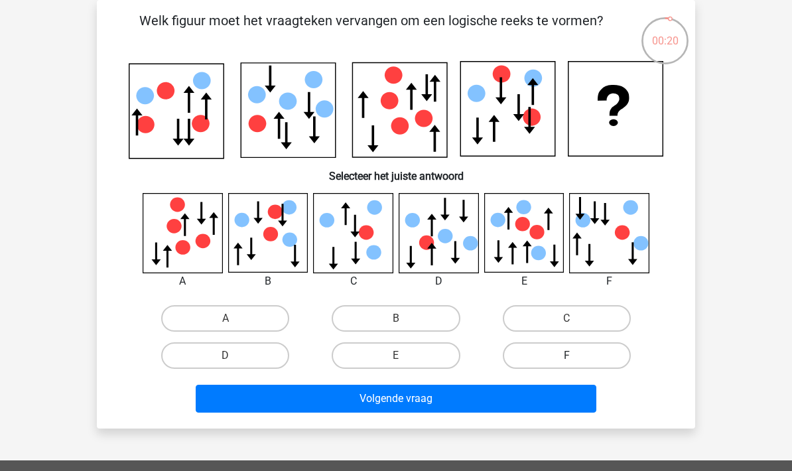
click at [548, 351] on label "F" at bounding box center [566, 355] width 128 height 27
click at [566, 355] on input "F" at bounding box center [570, 359] width 9 height 9
radio input "true"
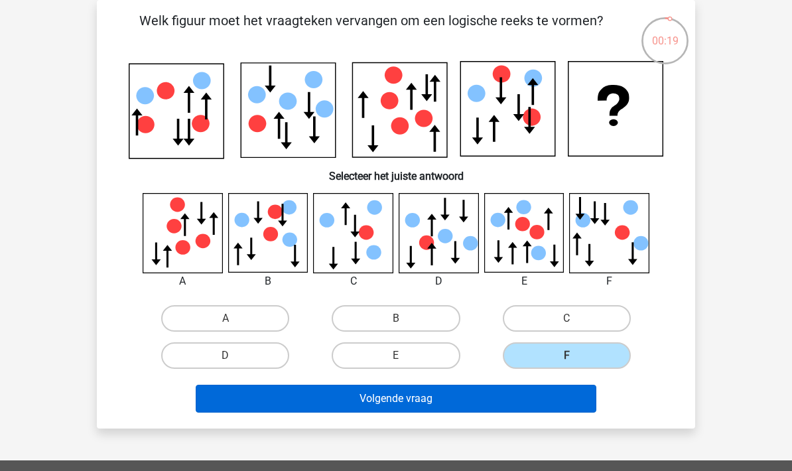
click at [506, 402] on button "Volgende vraag" at bounding box center [396, 398] width 401 height 28
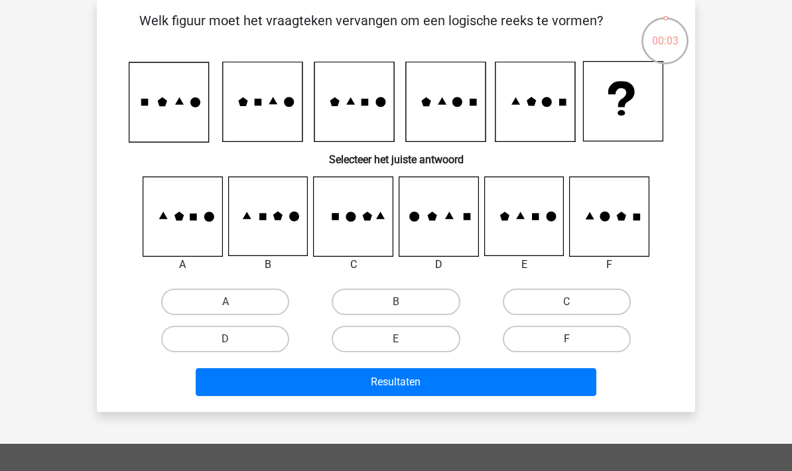
click at [588, 335] on label "F" at bounding box center [566, 338] width 128 height 27
click at [575, 339] on input "F" at bounding box center [570, 343] width 9 height 9
radio input "true"
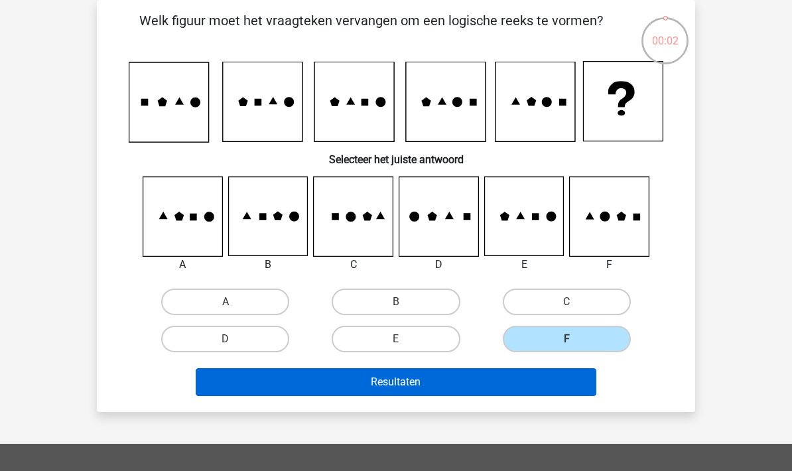
click at [559, 384] on button "Resultaten" at bounding box center [396, 382] width 401 height 28
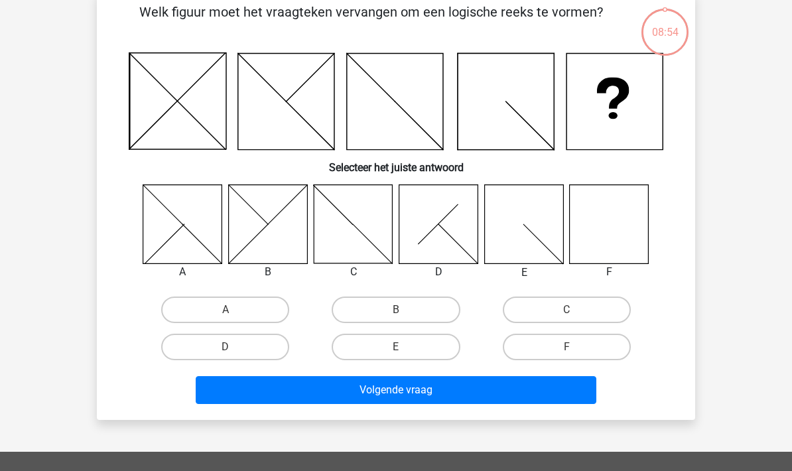
scroll to position [70, 0]
click at [592, 351] on label "F" at bounding box center [566, 346] width 128 height 27
click at [575, 351] on input "F" at bounding box center [570, 351] width 9 height 9
radio input "true"
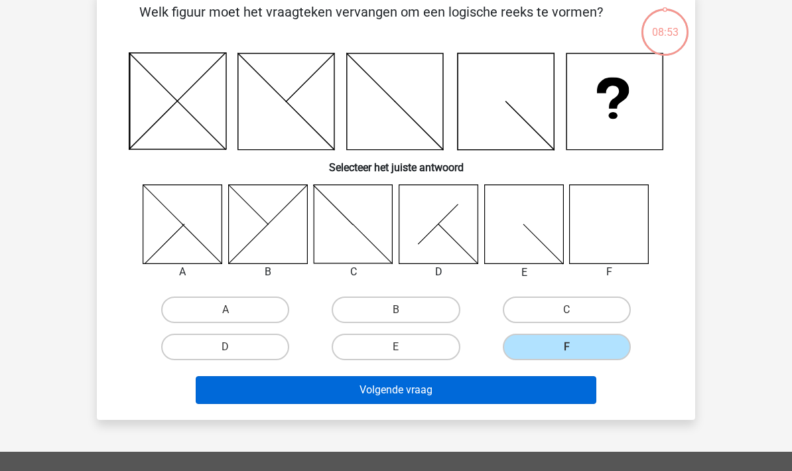
click at [569, 391] on button "Volgende vraag" at bounding box center [396, 390] width 401 height 28
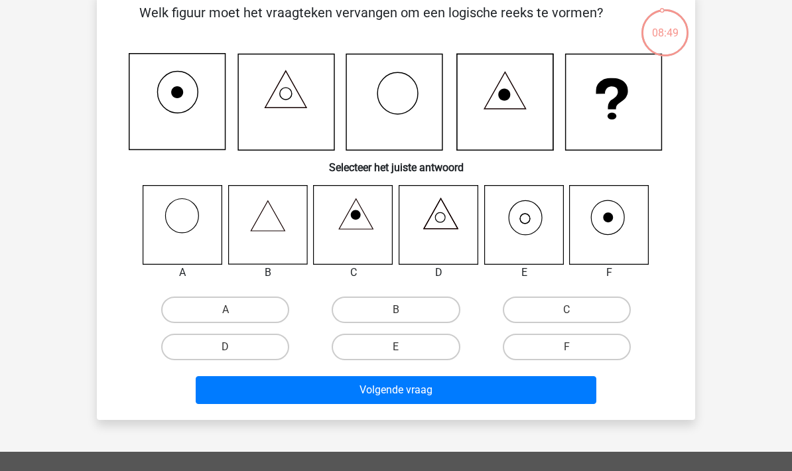
scroll to position [81, 0]
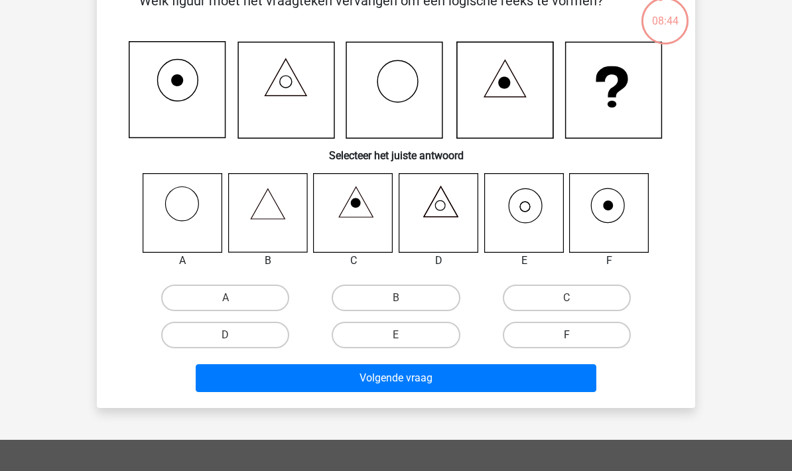
click at [568, 335] on label "F" at bounding box center [566, 335] width 128 height 27
click at [568, 335] on input "F" at bounding box center [570, 339] width 9 height 9
radio input "true"
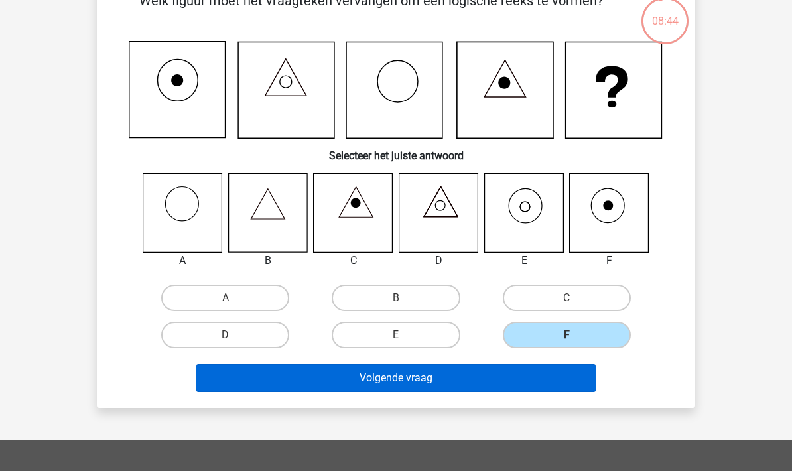
click at [518, 383] on button "Volgende vraag" at bounding box center [396, 378] width 401 height 28
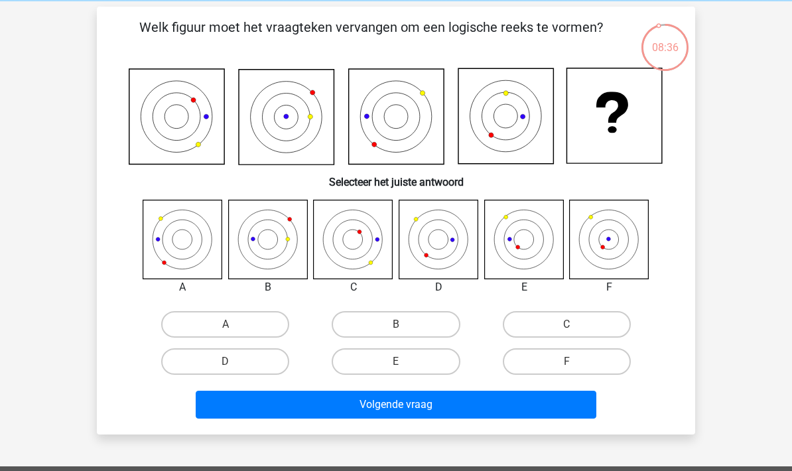
scroll to position [54, 0]
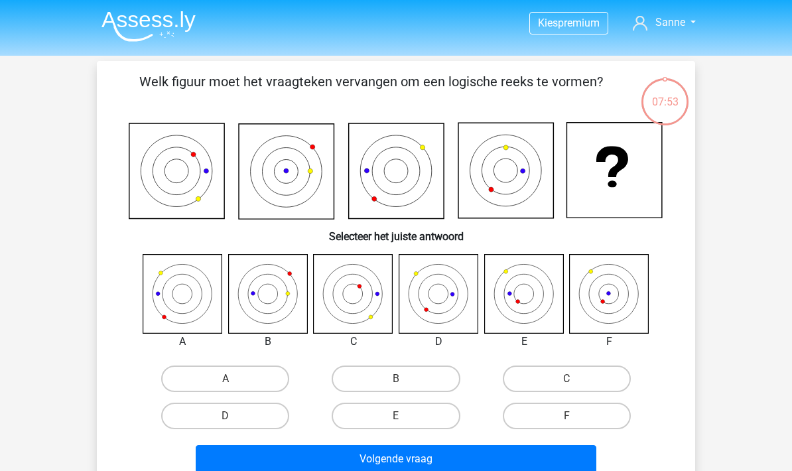
click at [620, 289] on icon at bounding box center [608, 293] width 79 height 79
click at [588, 415] on label "F" at bounding box center [566, 415] width 128 height 27
click at [575, 416] on input "F" at bounding box center [570, 420] width 9 height 9
radio input "true"
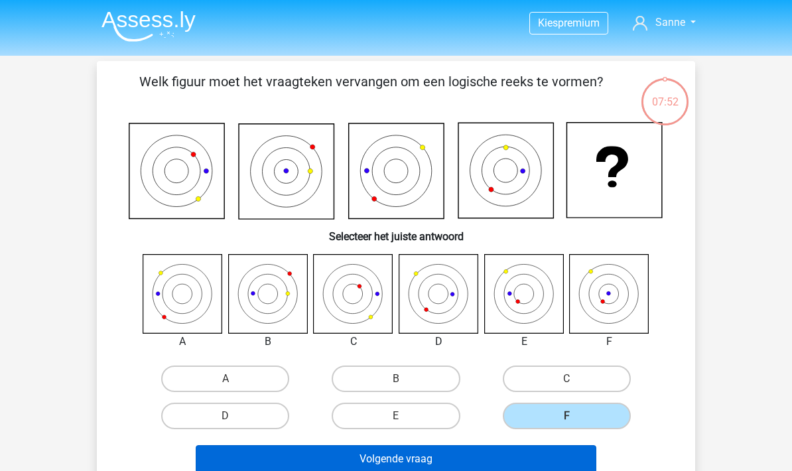
click at [567, 453] on button "Volgende vraag" at bounding box center [396, 459] width 401 height 28
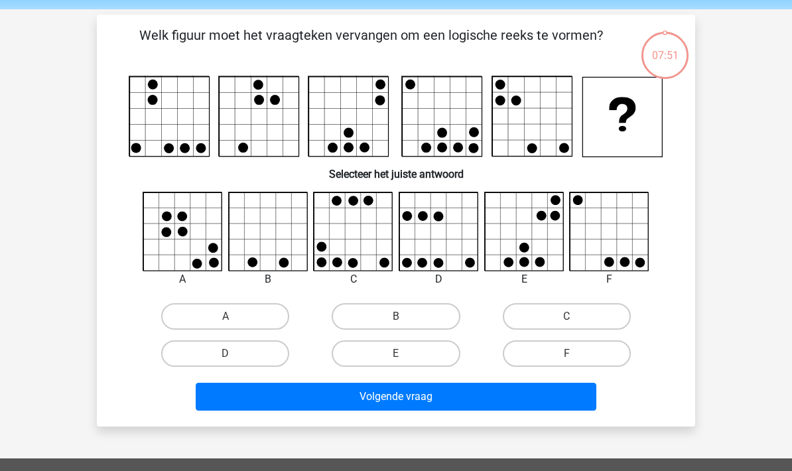
scroll to position [61, 0]
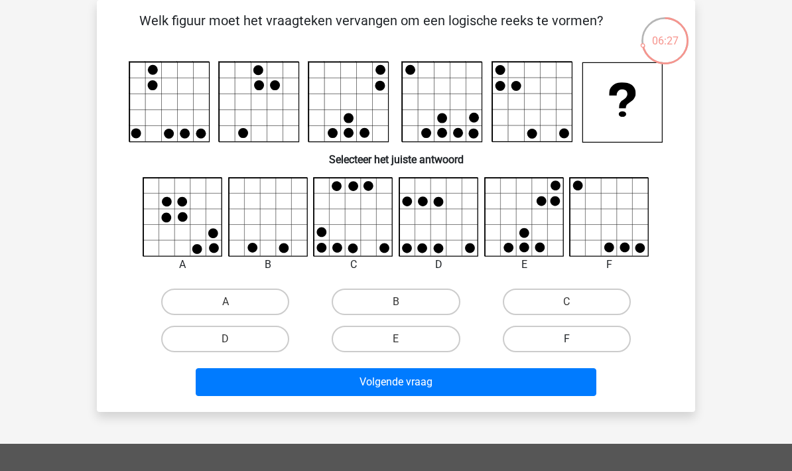
click at [586, 333] on label "F" at bounding box center [566, 338] width 128 height 27
click at [575, 339] on input "F" at bounding box center [570, 343] width 9 height 9
radio input "true"
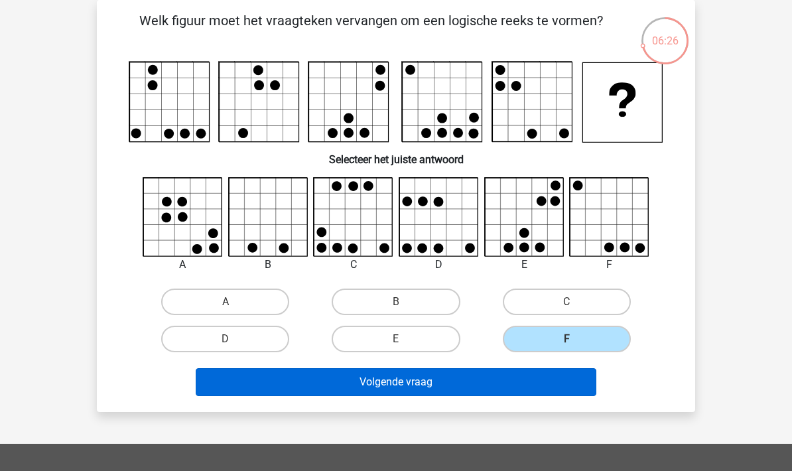
click at [563, 381] on button "Volgende vraag" at bounding box center [396, 382] width 401 height 28
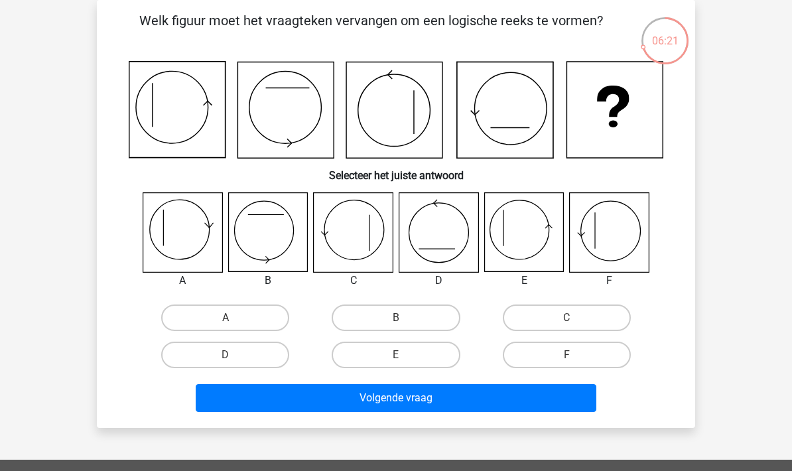
click at [520, 222] on icon at bounding box center [523, 232] width 79 height 79
click at [418, 349] on label "E" at bounding box center [395, 354] width 128 height 27
click at [404, 355] on input "E" at bounding box center [400, 359] width 9 height 9
radio input "true"
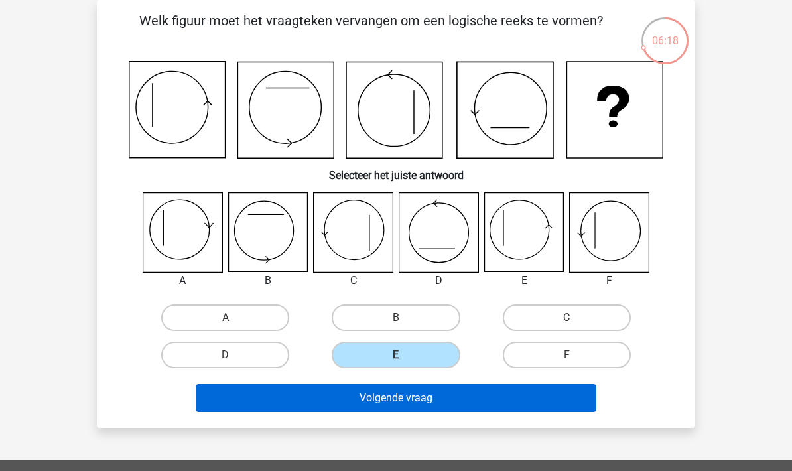
click at [443, 388] on button "Volgende vraag" at bounding box center [396, 398] width 401 height 28
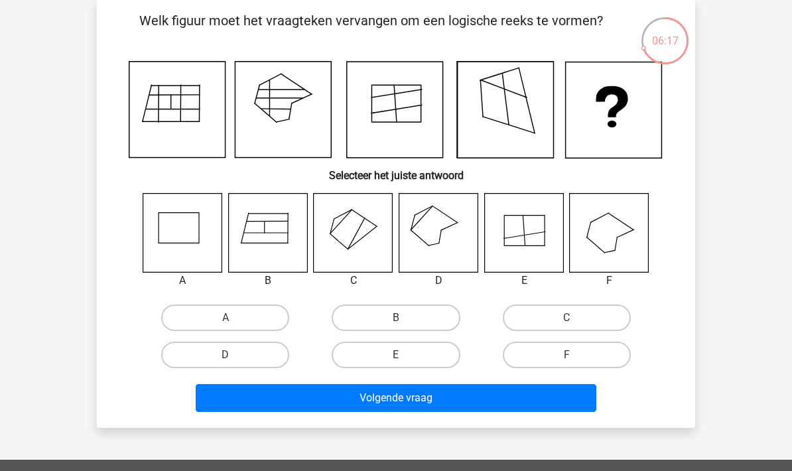
click at [449, 225] on icon at bounding box center [438, 232] width 79 height 79
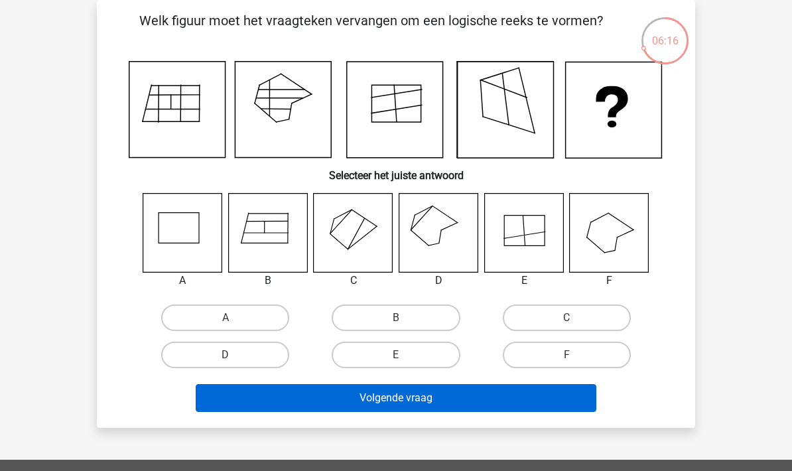
click at [426, 400] on button "Volgende vraag" at bounding box center [396, 398] width 401 height 28
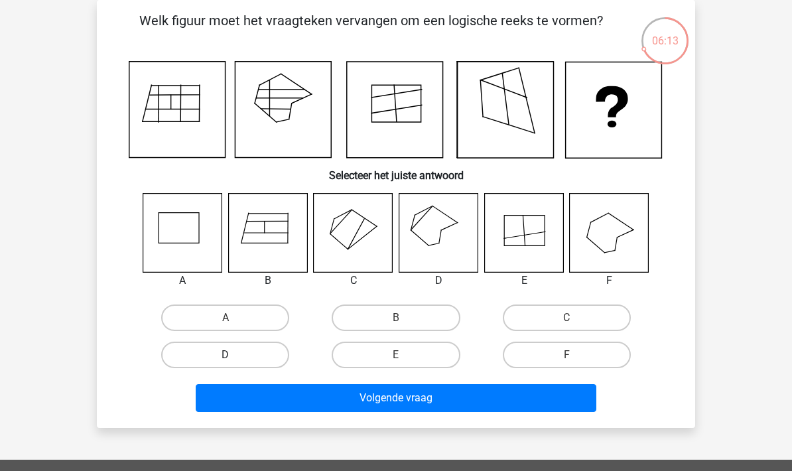
click at [229, 352] on label "D" at bounding box center [225, 354] width 128 height 27
click at [229, 355] on input "D" at bounding box center [229, 359] width 9 height 9
radio input "true"
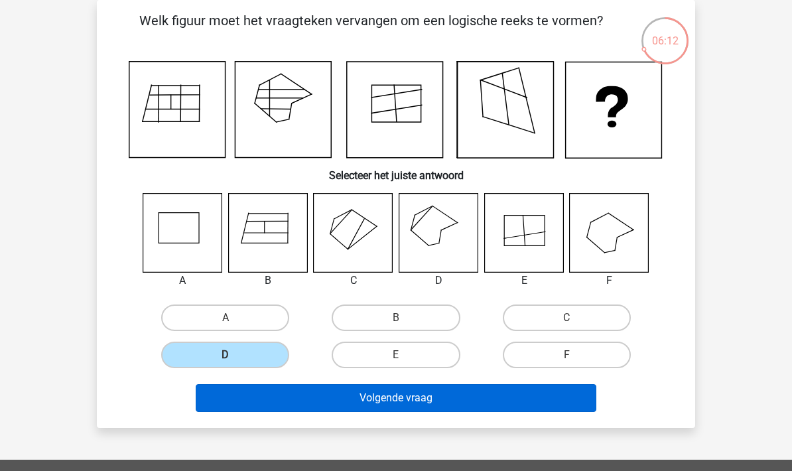
click at [311, 387] on button "Volgende vraag" at bounding box center [396, 398] width 401 height 28
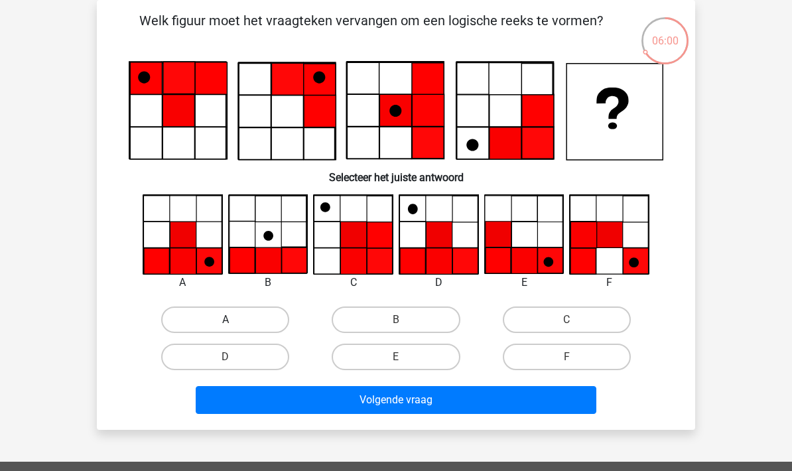
click at [246, 325] on label "A" at bounding box center [225, 319] width 128 height 27
click at [234, 325] on input "A" at bounding box center [229, 324] width 9 height 9
radio input "true"
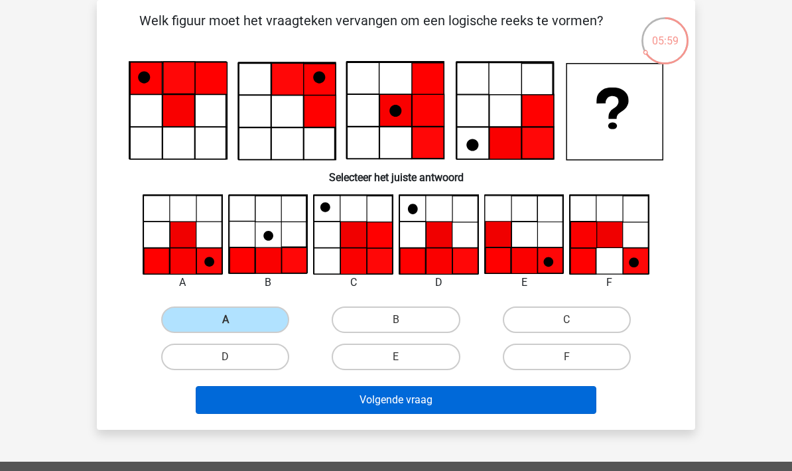
click at [357, 399] on button "Volgende vraag" at bounding box center [396, 400] width 401 height 28
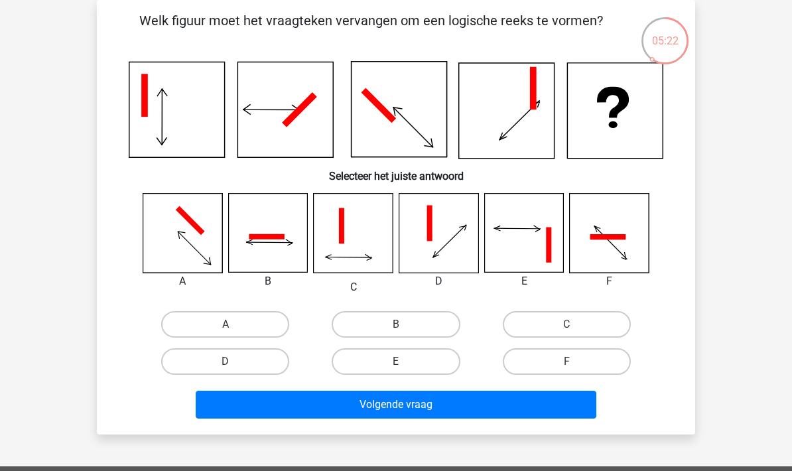
click at [283, 231] on icon at bounding box center [267, 233] width 79 height 79
click at [425, 327] on label "B" at bounding box center [395, 324] width 128 height 27
click at [404, 327] on input "B" at bounding box center [400, 328] width 9 height 9
radio input "true"
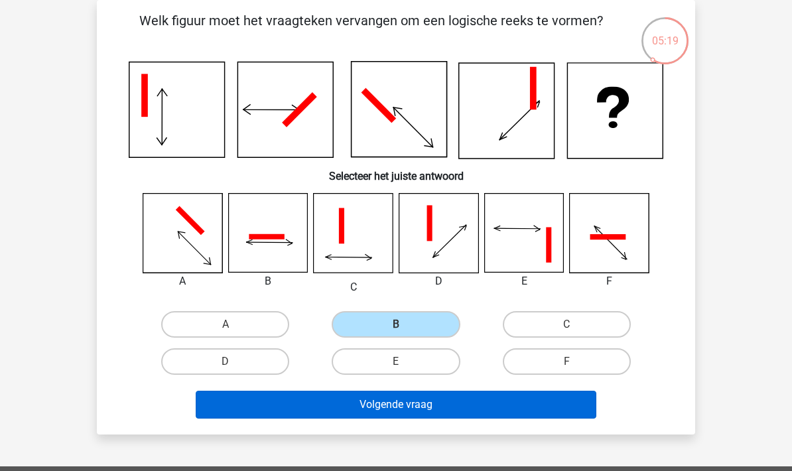
click at [442, 411] on button "Volgende vraag" at bounding box center [396, 404] width 401 height 28
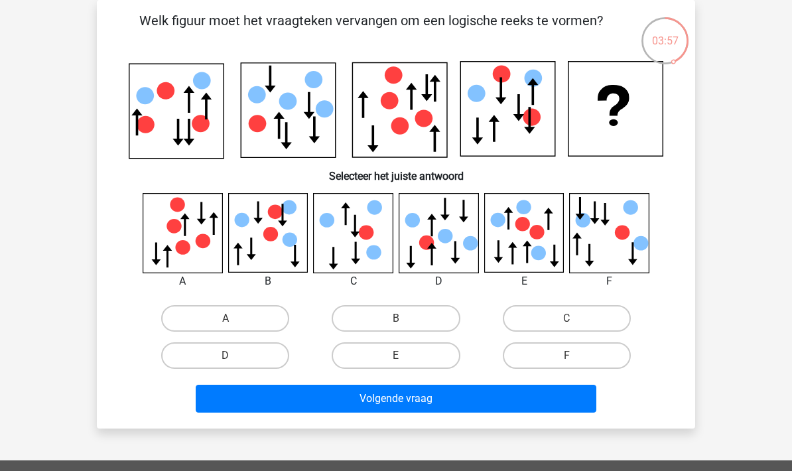
click at [622, 236] on icon at bounding box center [622, 232] width 15 height 15
click at [590, 357] on label "F" at bounding box center [566, 355] width 128 height 27
click at [575, 357] on input "F" at bounding box center [570, 359] width 9 height 9
radio input "true"
click at [573, 312] on label "C" at bounding box center [566, 318] width 128 height 27
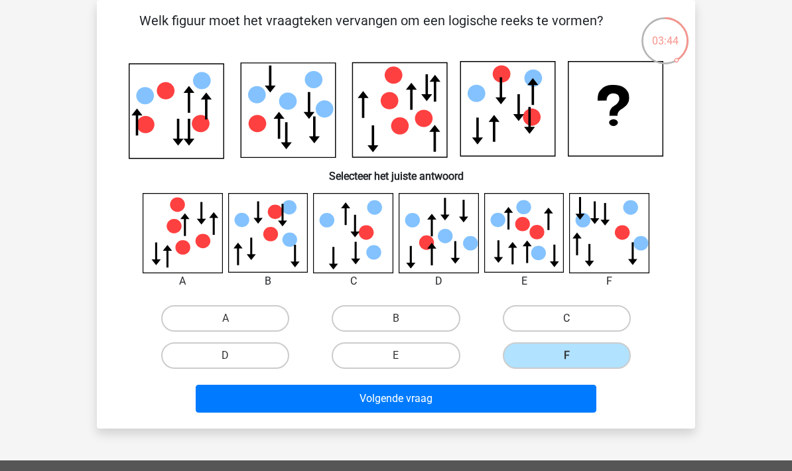
click at [573, 318] on input "C" at bounding box center [570, 322] width 9 height 9
radio input "true"
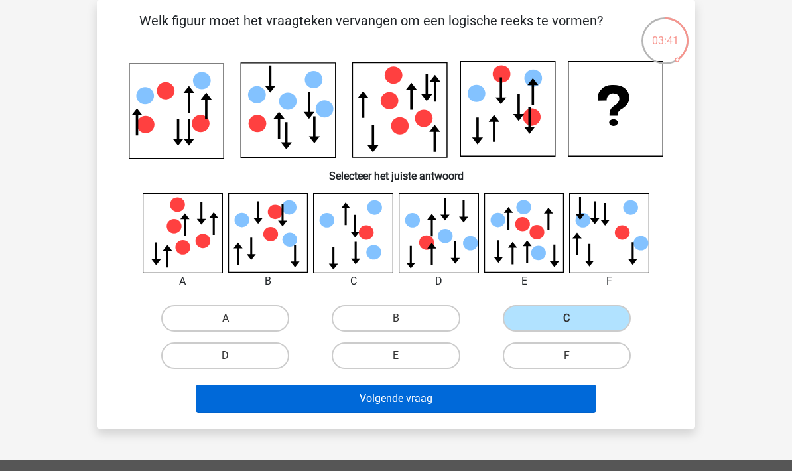
click at [547, 395] on button "Volgende vraag" at bounding box center [396, 398] width 401 height 28
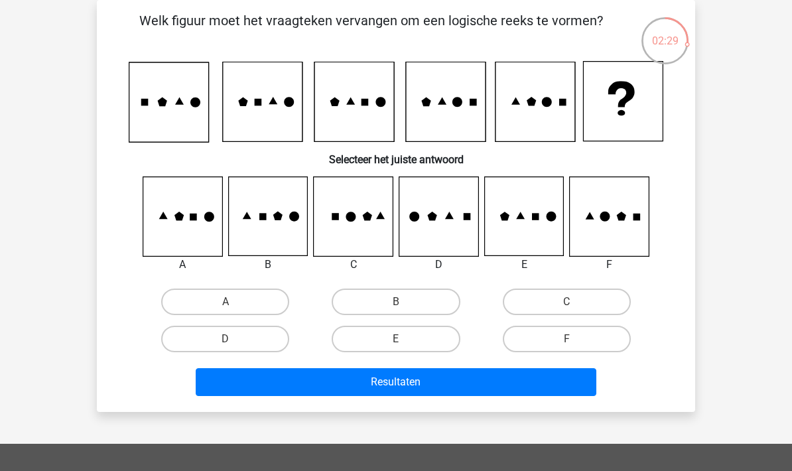
click at [571, 339] on input "F" at bounding box center [570, 343] width 9 height 9
radio input "true"
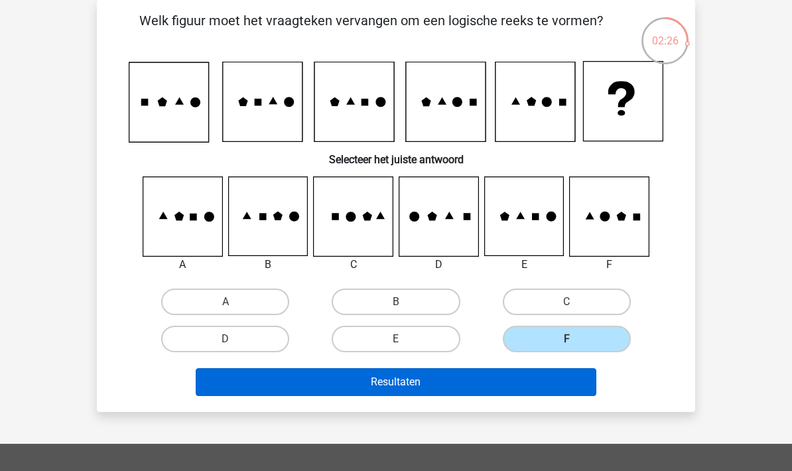
click at [495, 377] on button "Resultaten" at bounding box center [396, 382] width 401 height 28
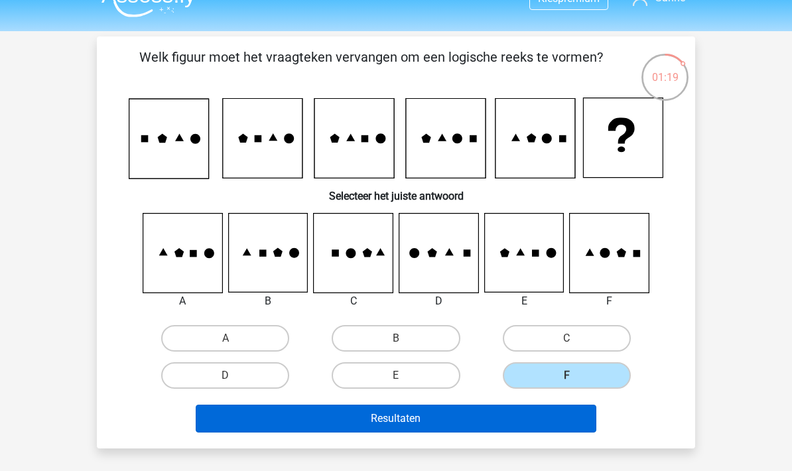
scroll to position [0, 0]
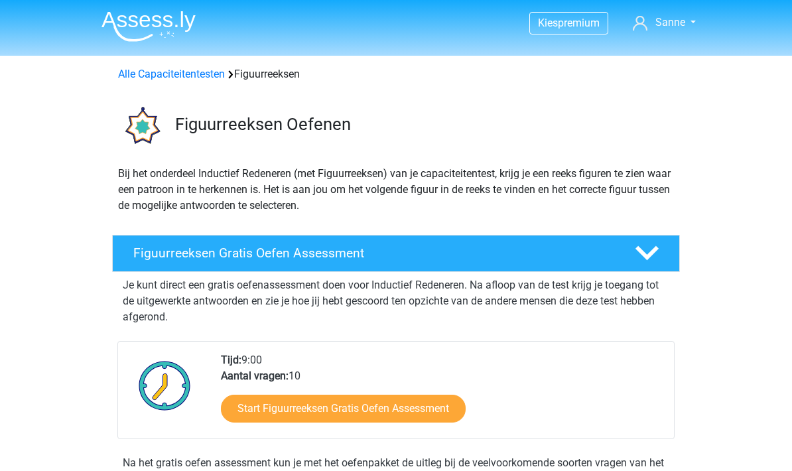
scroll to position [56, 0]
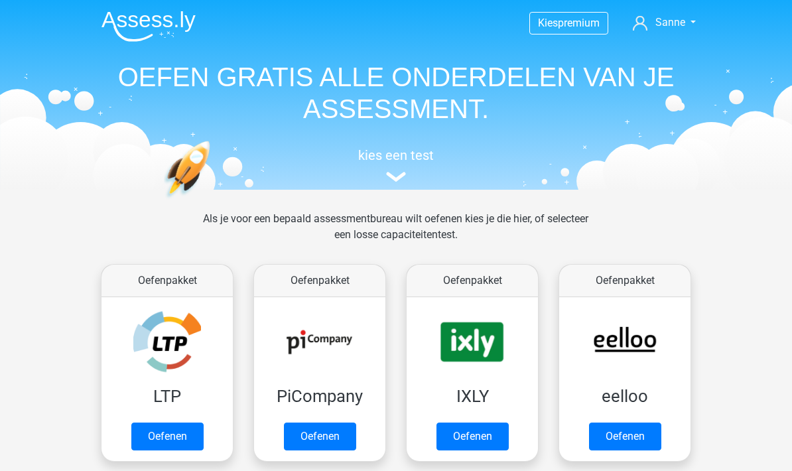
scroll to position [472, 0]
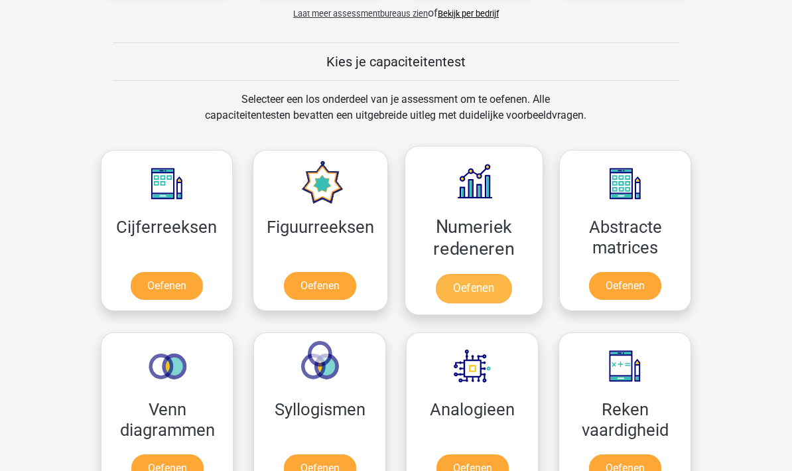
click at [490, 297] on link "Oefenen" at bounding box center [474, 288] width 76 height 29
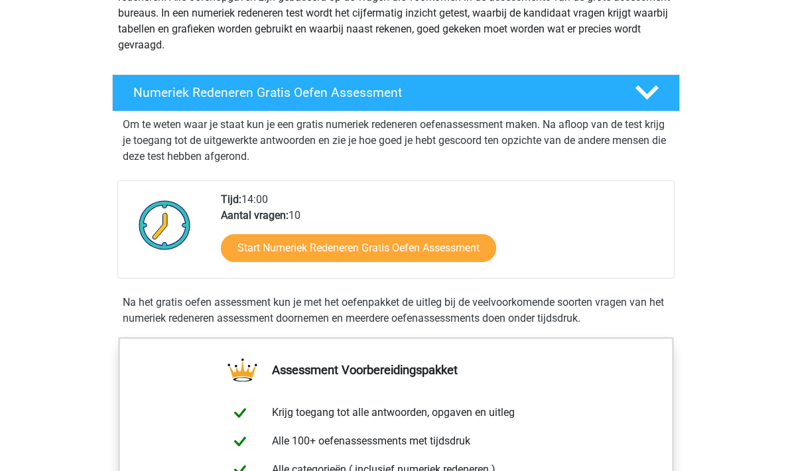
scroll to position [203, 0]
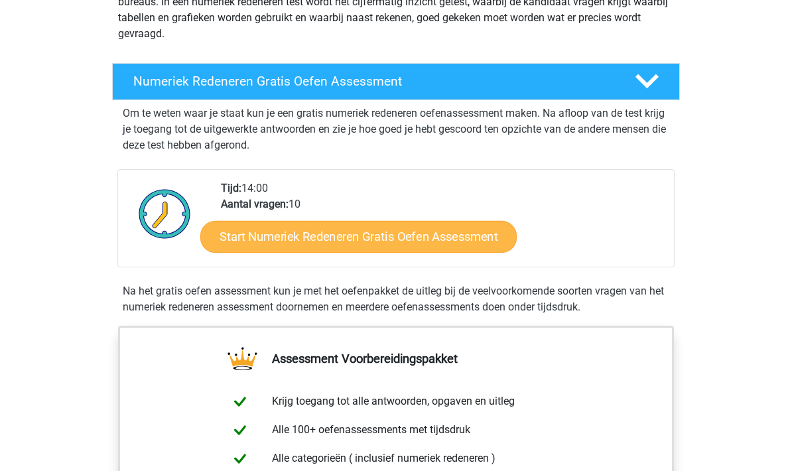
click at [436, 228] on link "Start Numeriek Redeneren Gratis Oefen Assessment" at bounding box center [358, 237] width 316 height 32
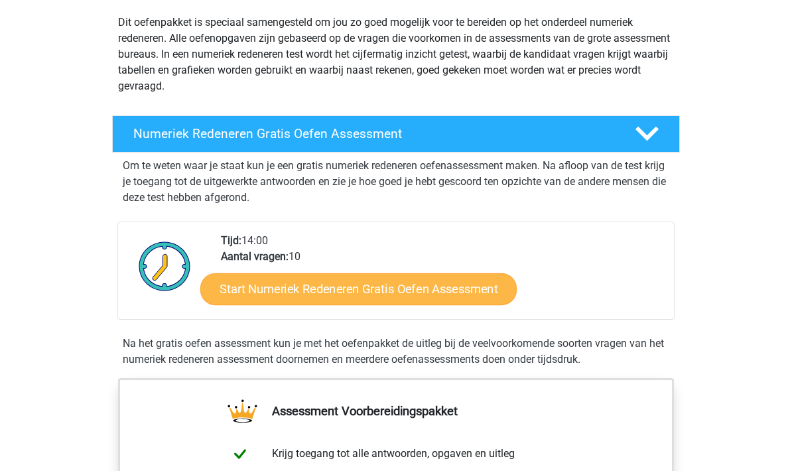
scroll to position [102, 0]
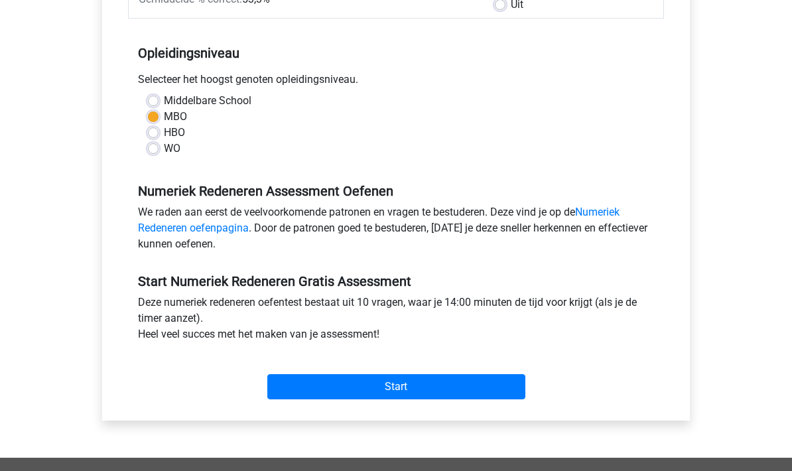
scroll to position [240, 0]
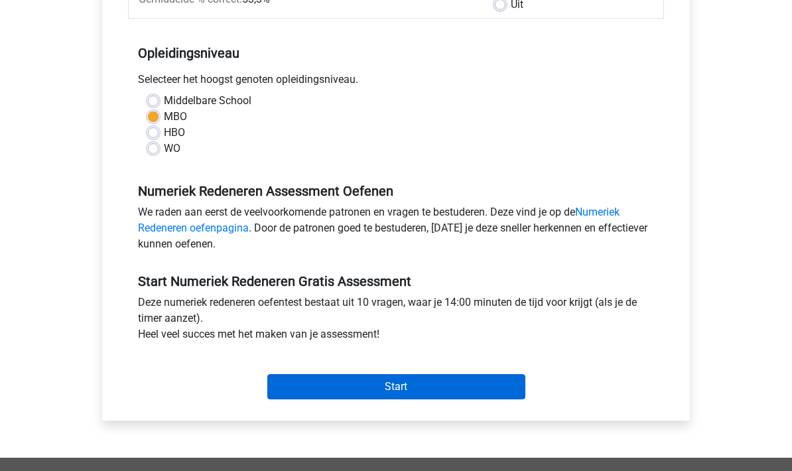
click at [500, 392] on input "Start" at bounding box center [396, 386] width 258 height 25
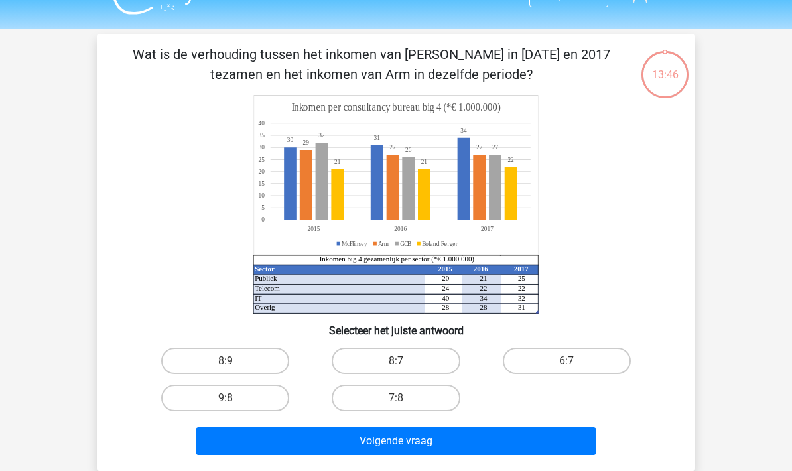
scroll to position [27, 0]
click at [433, 396] on label "7:8" at bounding box center [395, 397] width 128 height 27
click at [404, 398] on input "7:8" at bounding box center [400, 402] width 9 height 9
radio input "true"
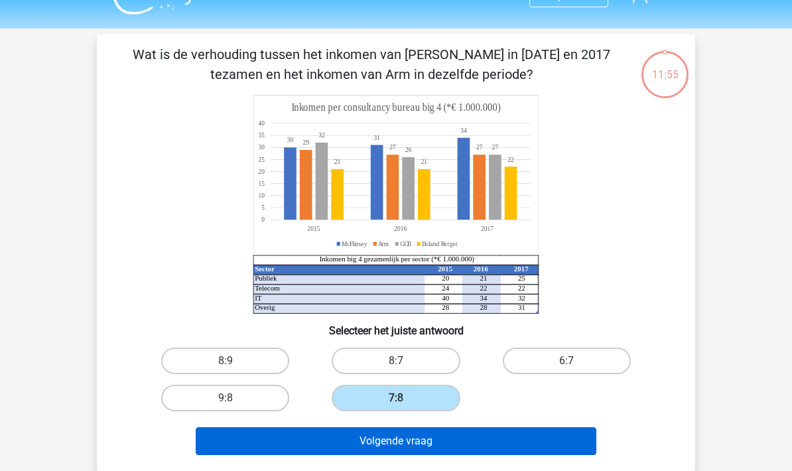
click at [430, 440] on button "Volgende vraag" at bounding box center [396, 441] width 401 height 28
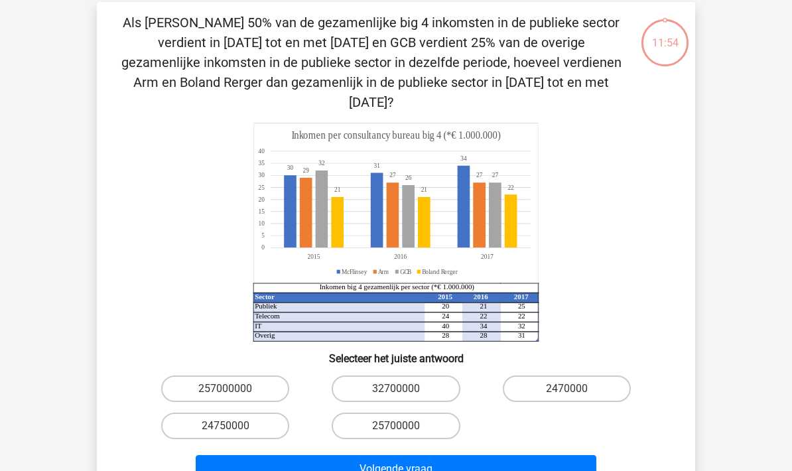
scroll to position [61, 0]
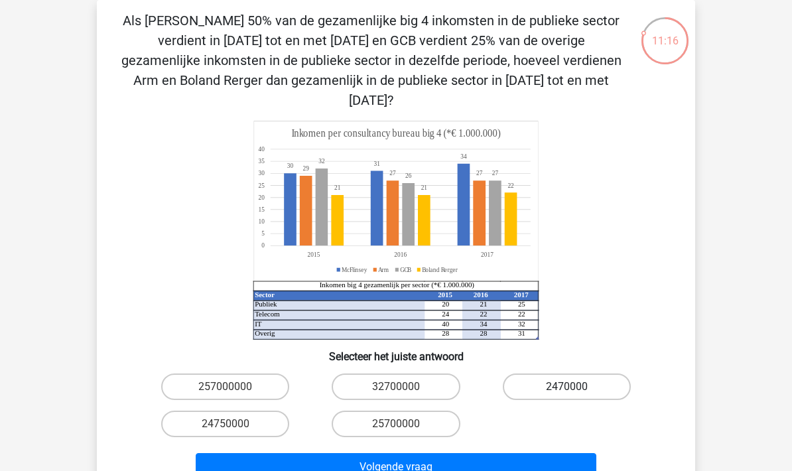
click at [582, 373] on label "2470000" at bounding box center [566, 386] width 128 height 27
click at [575, 386] on input "2470000" at bounding box center [570, 390] width 9 height 9
radio input "true"
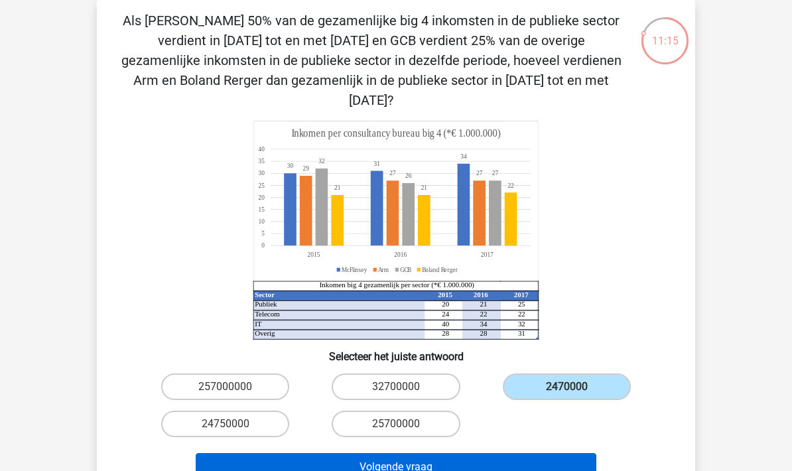
click at [555, 455] on button "Volgende vraag" at bounding box center [396, 467] width 401 height 28
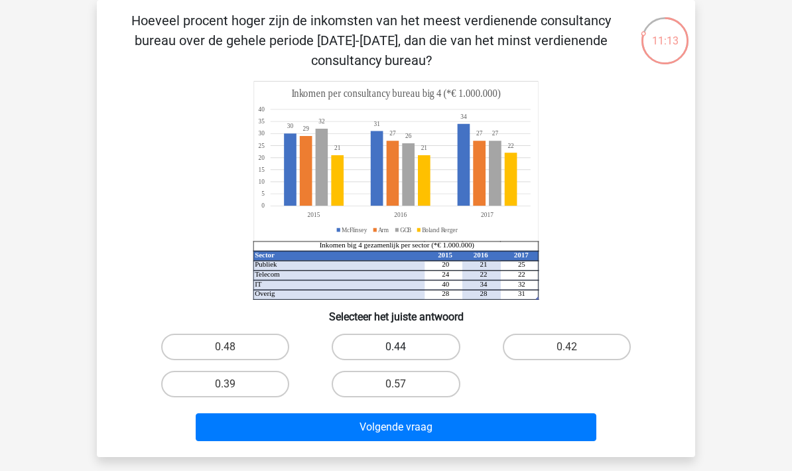
click at [418, 347] on label "0.44" at bounding box center [395, 346] width 128 height 27
click at [404, 347] on input "0.44" at bounding box center [400, 351] width 9 height 9
radio input "true"
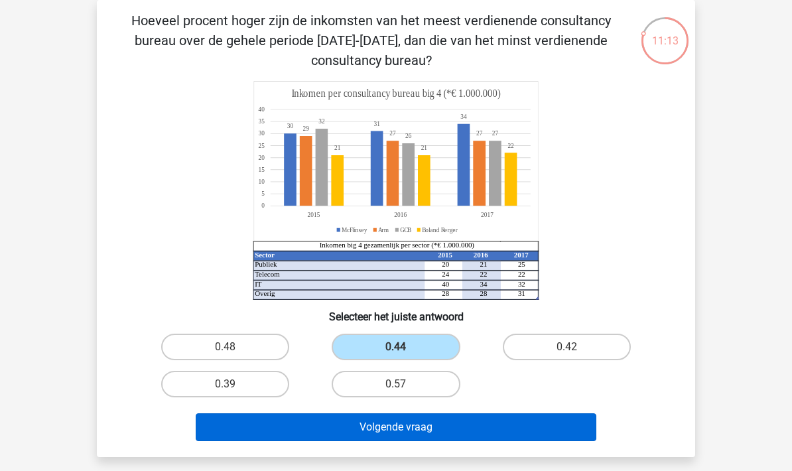
click at [420, 416] on button "Volgende vraag" at bounding box center [396, 427] width 401 height 28
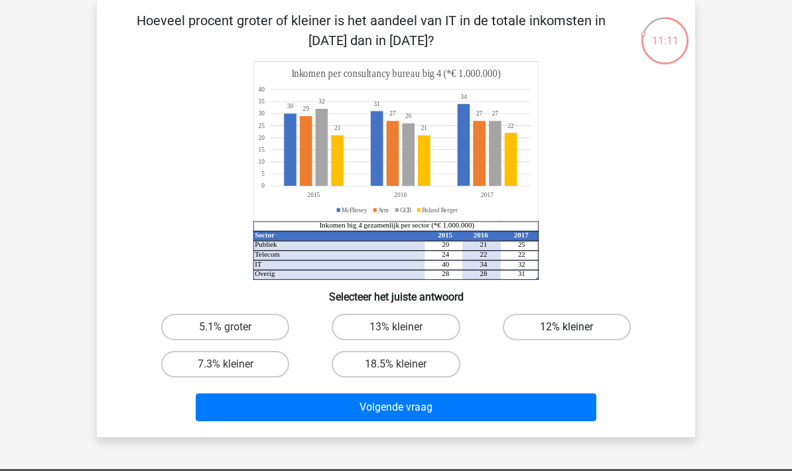
click at [567, 324] on label "12% kleiner" at bounding box center [566, 327] width 128 height 27
click at [567, 327] on input "12% kleiner" at bounding box center [570, 331] width 9 height 9
radio input "true"
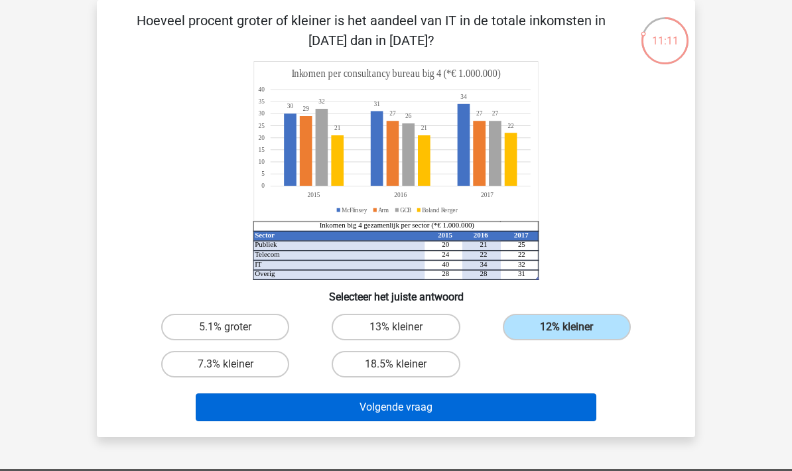
click at [523, 417] on button "Volgende vraag" at bounding box center [396, 407] width 401 height 28
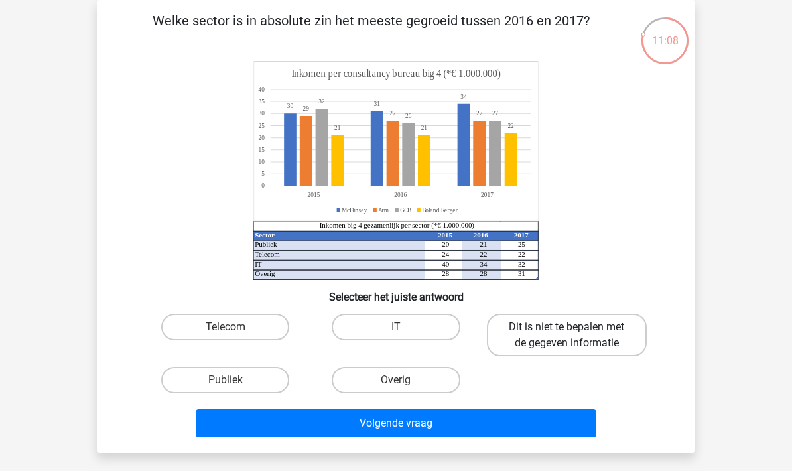
click at [598, 342] on label "Dit is niet te bepalen met de gegeven informatie" at bounding box center [567, 335] width 160 height 42
click at [575, 335] on input "Dit is niet te bepalen met de gegeven informatie" at bounding box center [570, 331] width 9 height 9
radio input "true"
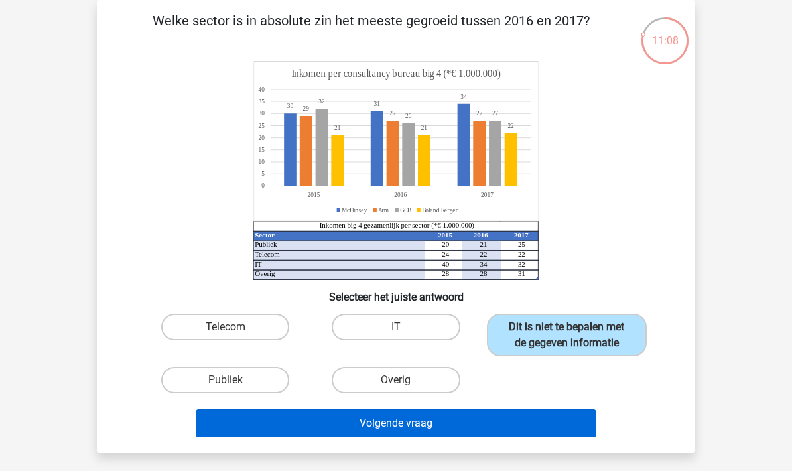
click at [542, 433] on button "Volgende vraag" at bounding box center [396, 423] width 401 height 28
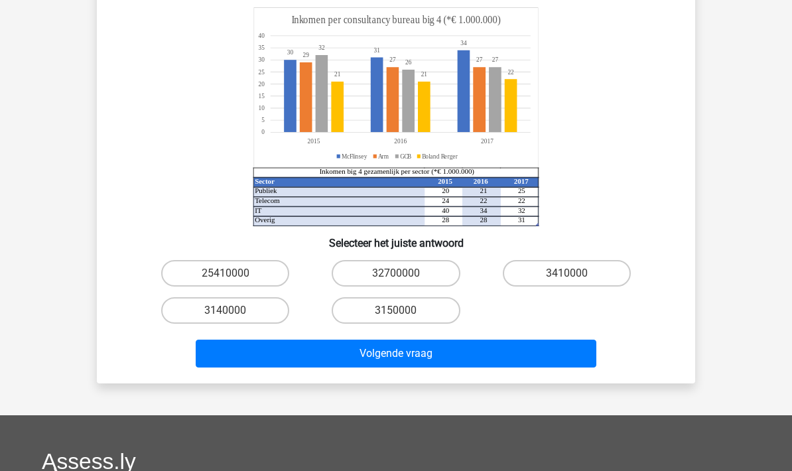
scroll to position [135, 0]
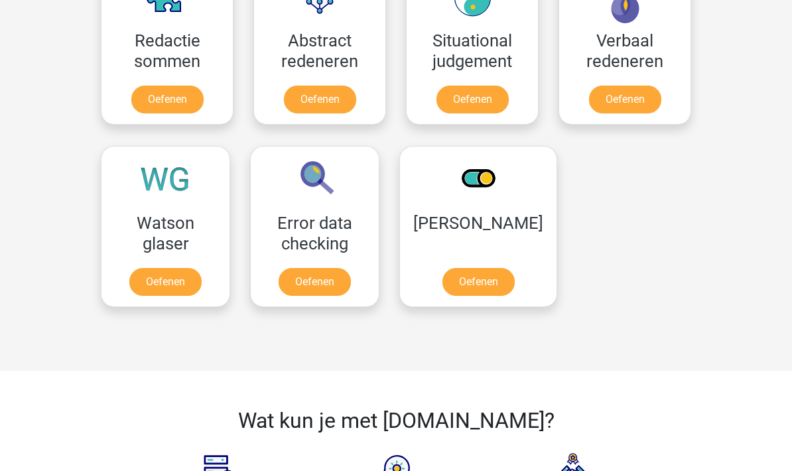
scroll to position [1023, 0]
